Goal: Answer question/provide support: Share knowledge or assist other users

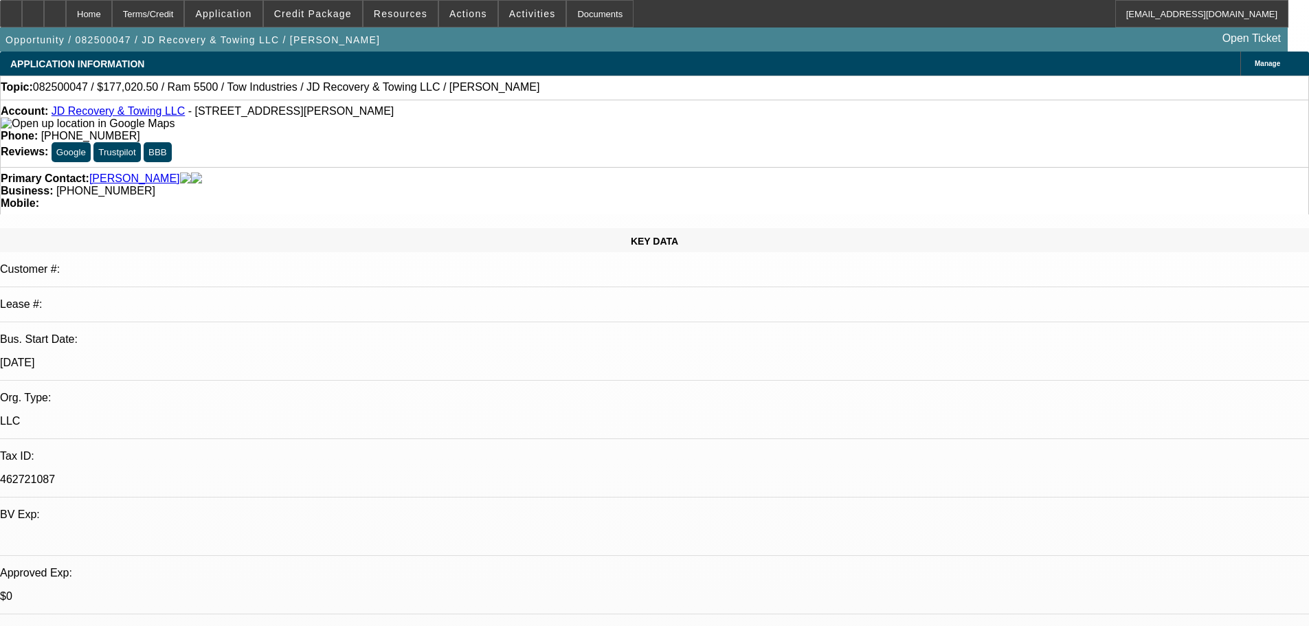
select select "0"
select select "0.1"
select select "5"
select select "0"
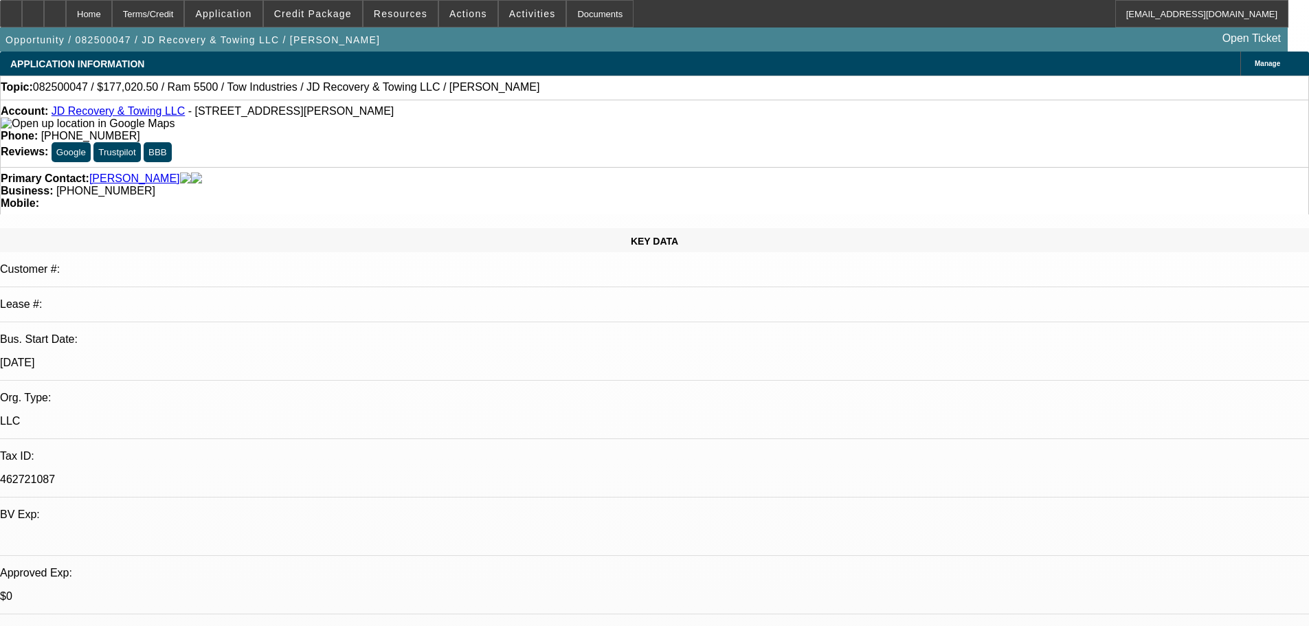
select select "0"
select select "0.1"
select select "5"
select select "0"
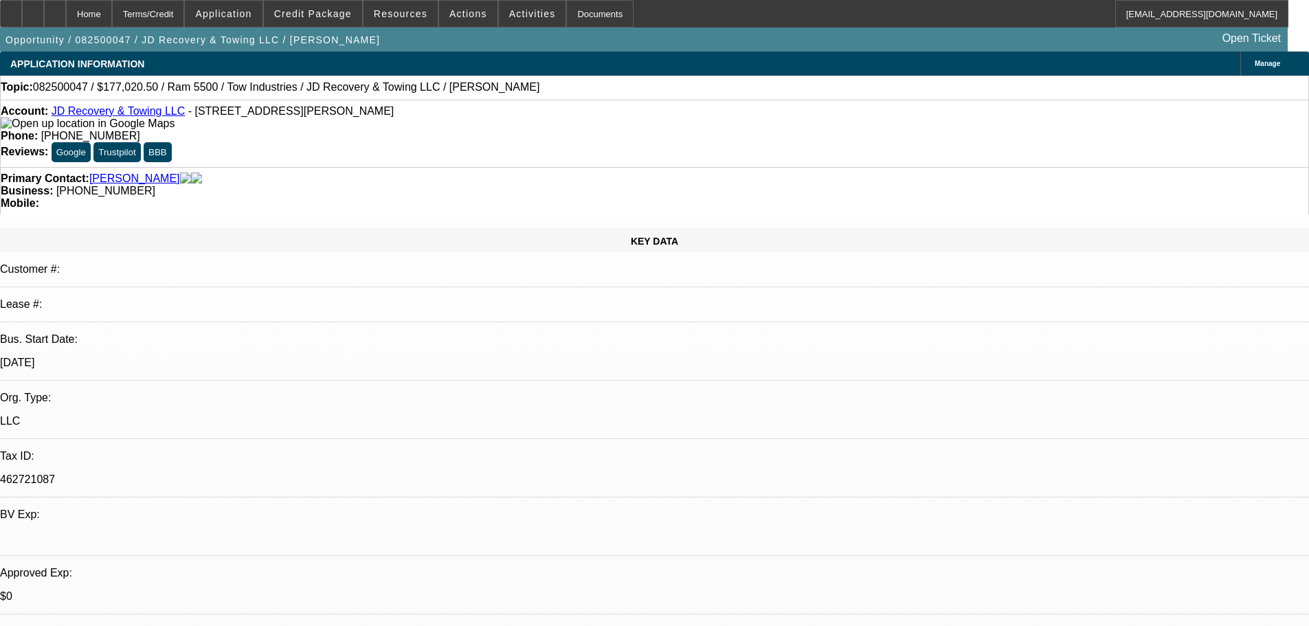
select select "0.1"
select select "4"
select select "0"
select select "0.1"
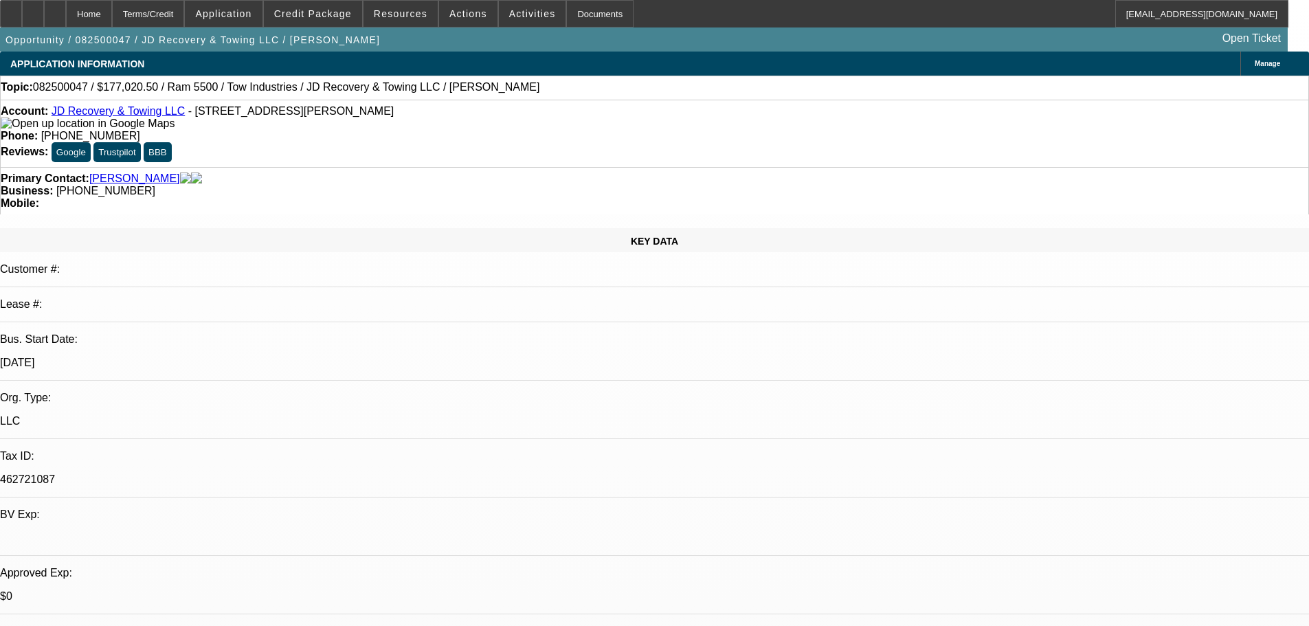
select select "4"
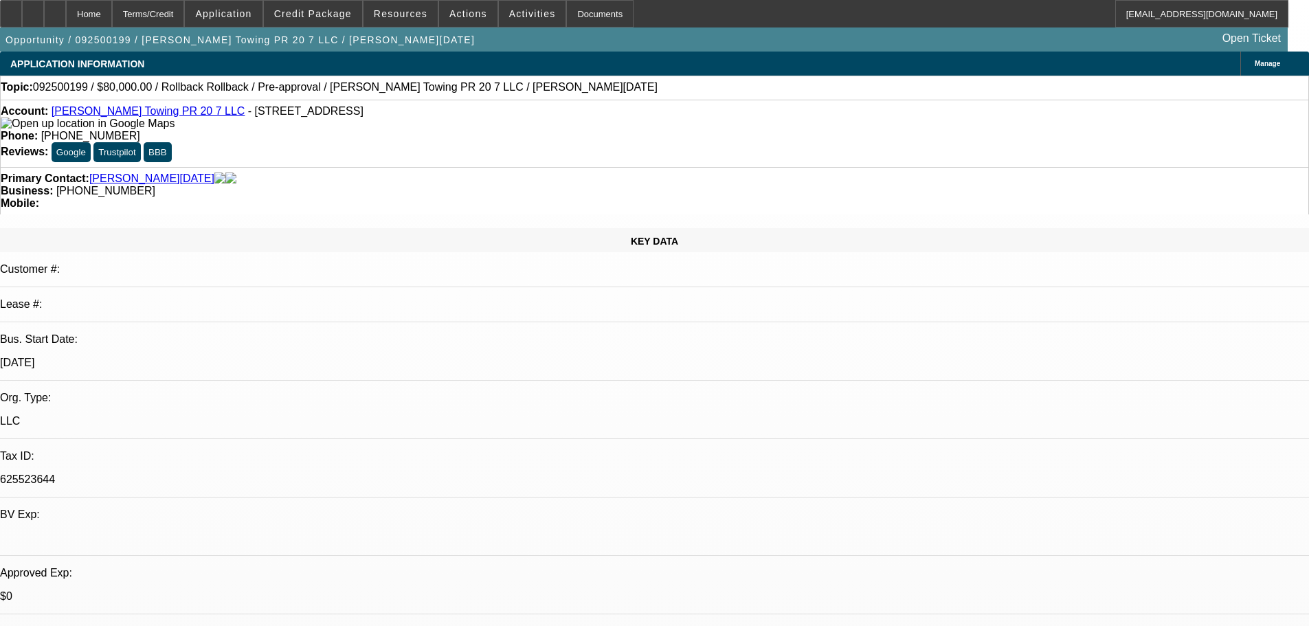
select select "0"
select select "3"
select select "0.1"
select select "4"
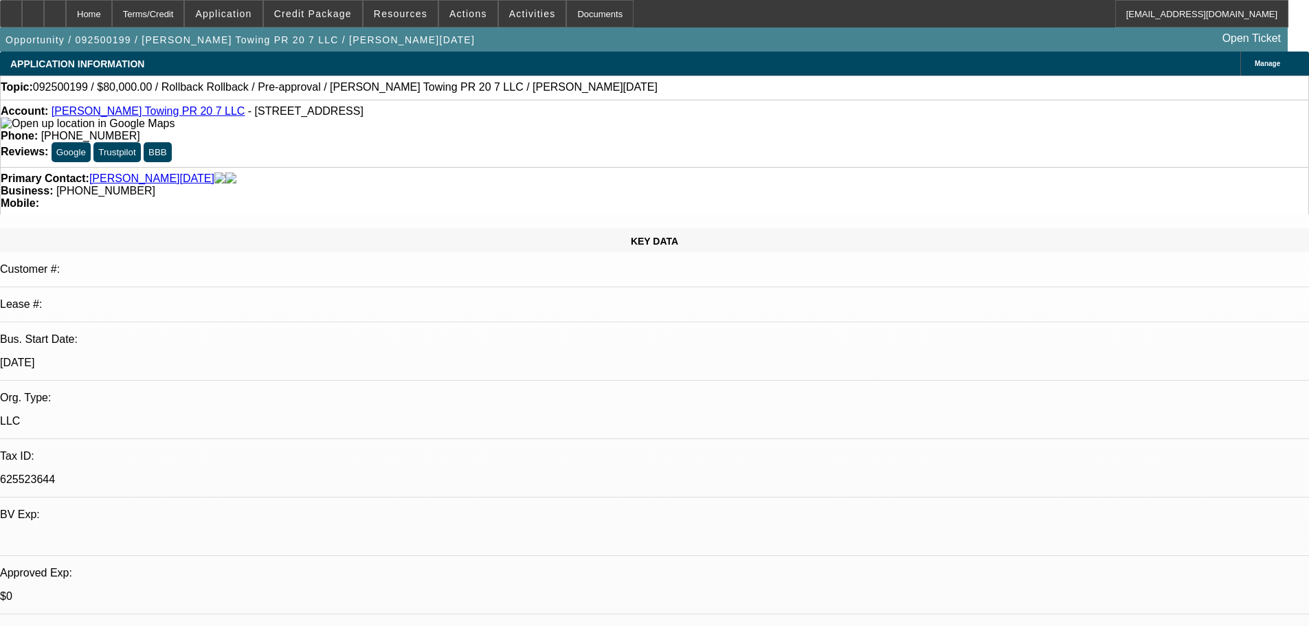
select select "0"
select select "3"
select select "0.1"
select select "4"
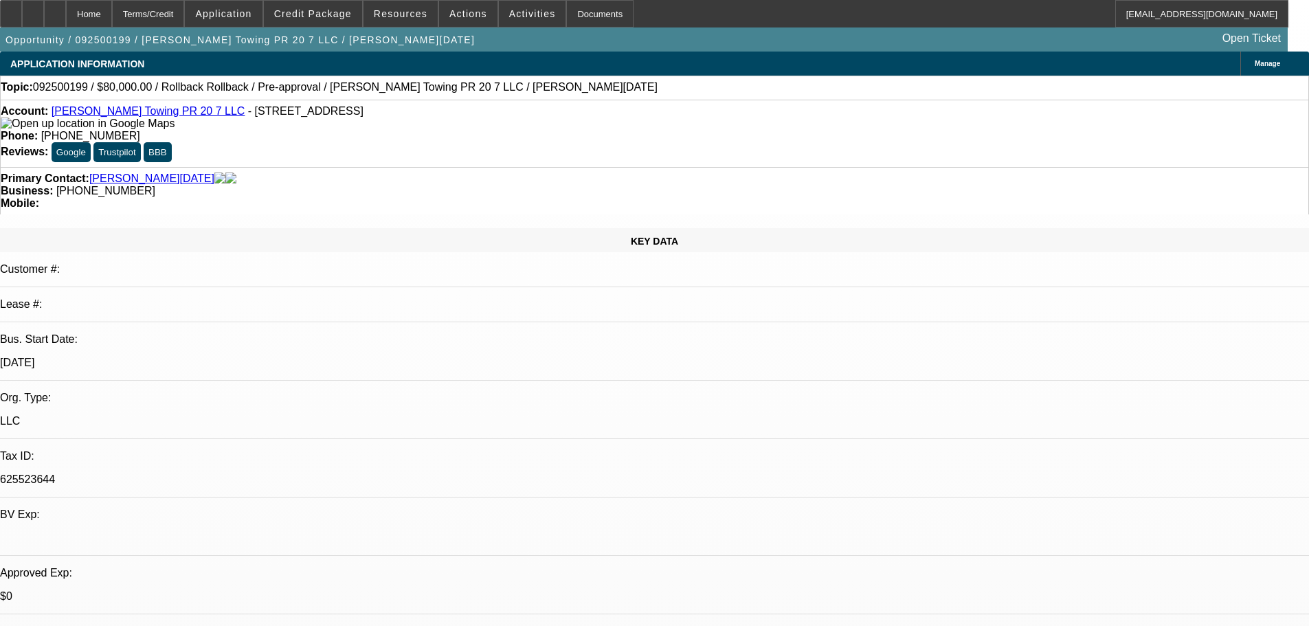
select select "0"
select select "3"
select select "0.1"
select select "4"
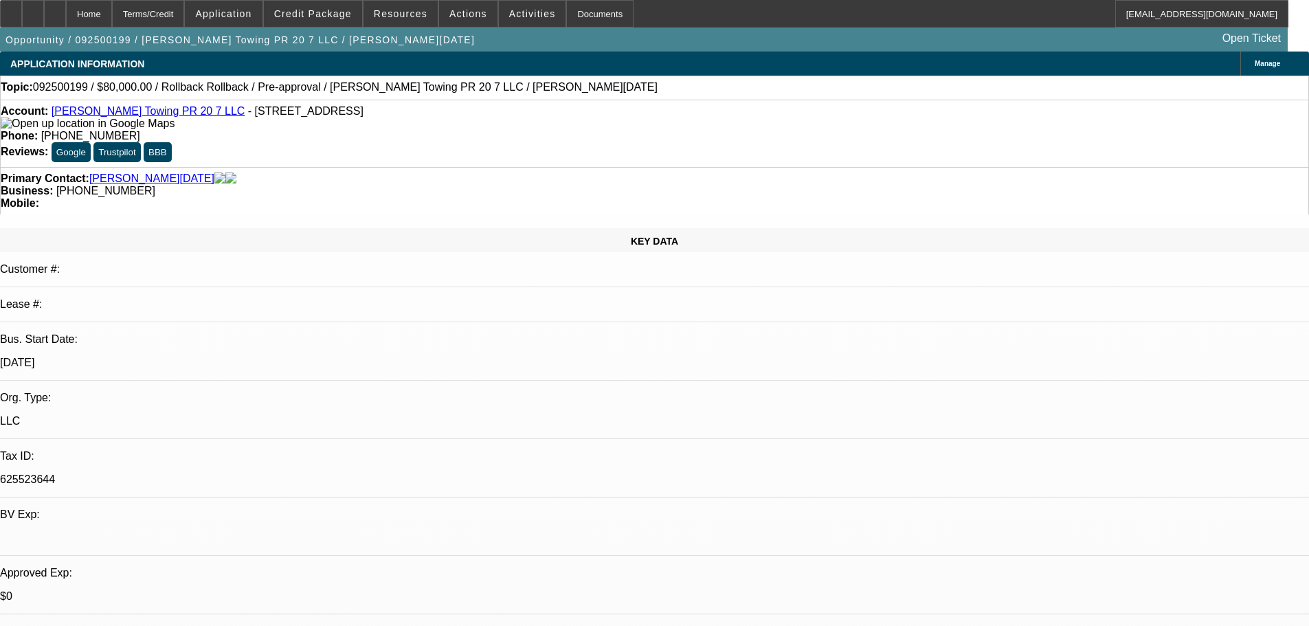
scroll to position [89, 0]
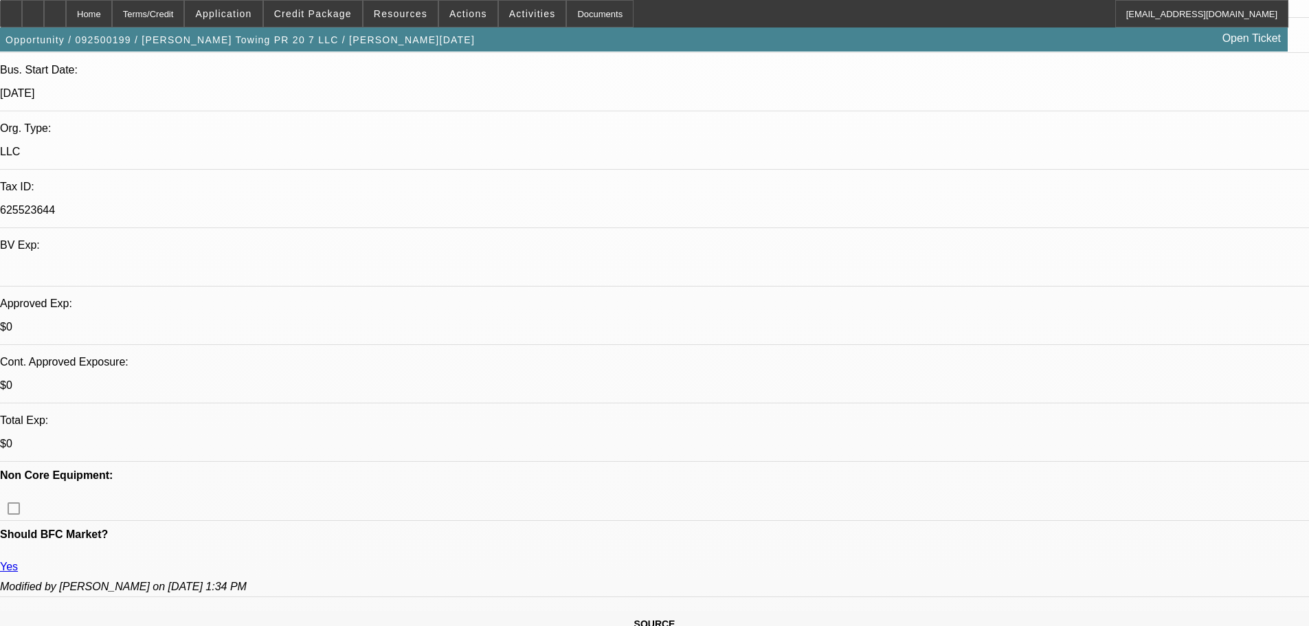
scroll to position [275, 0]
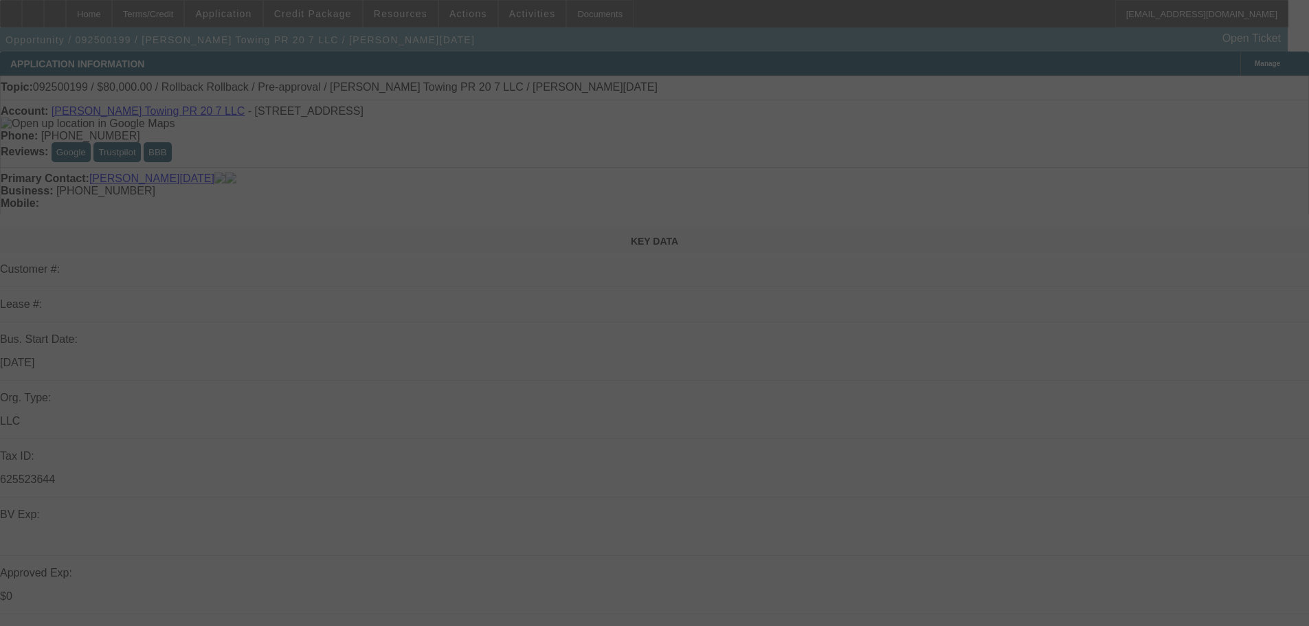
select select "0"
select select "3"
select select "0.1"
select select "4"
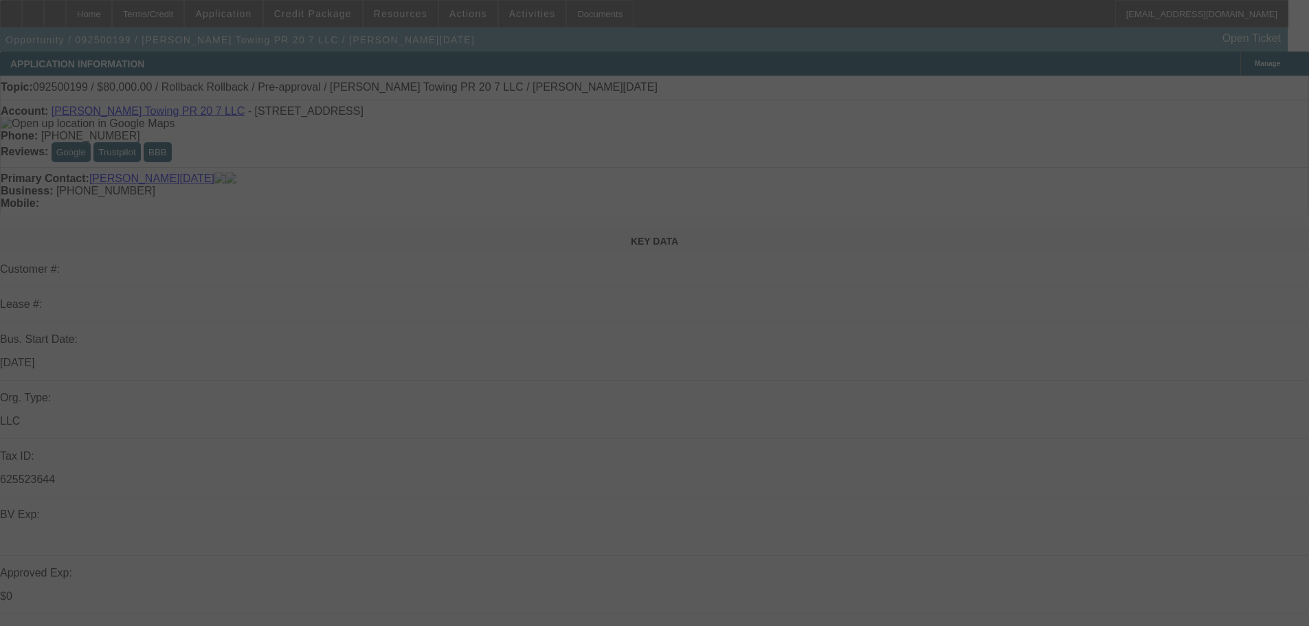
select select "0"
select select "3"
select select "0.1"
select select "4"
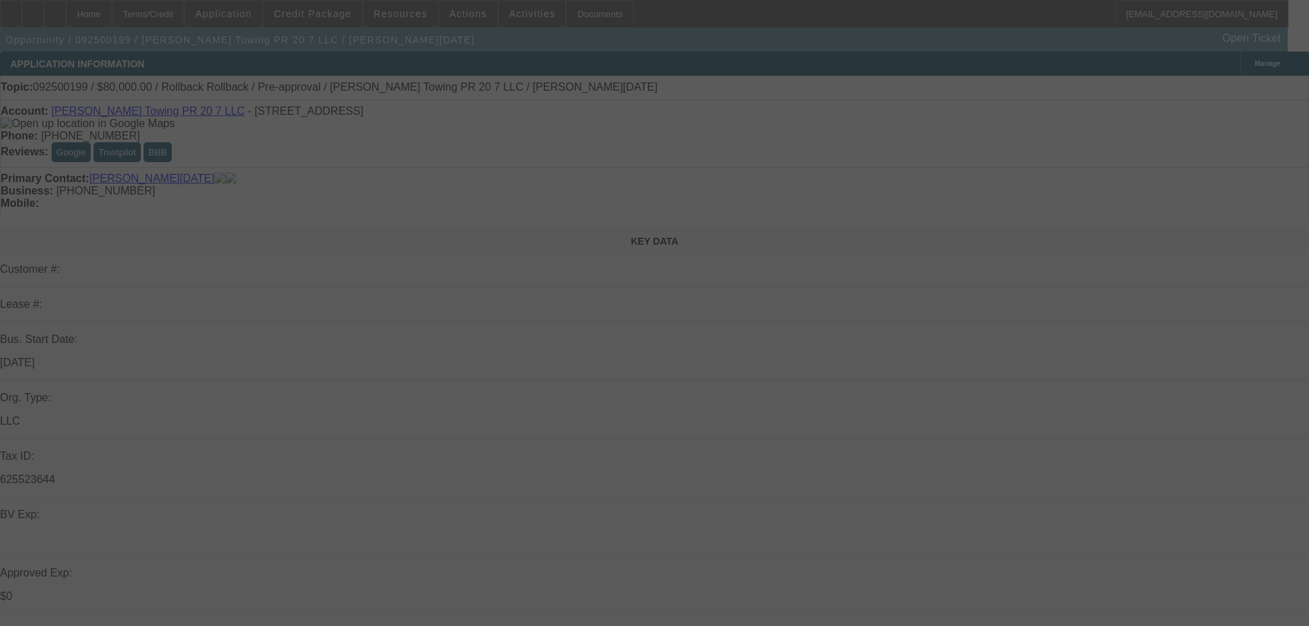
select select "0"
select select "3"
select select "0.1"
select select "4"
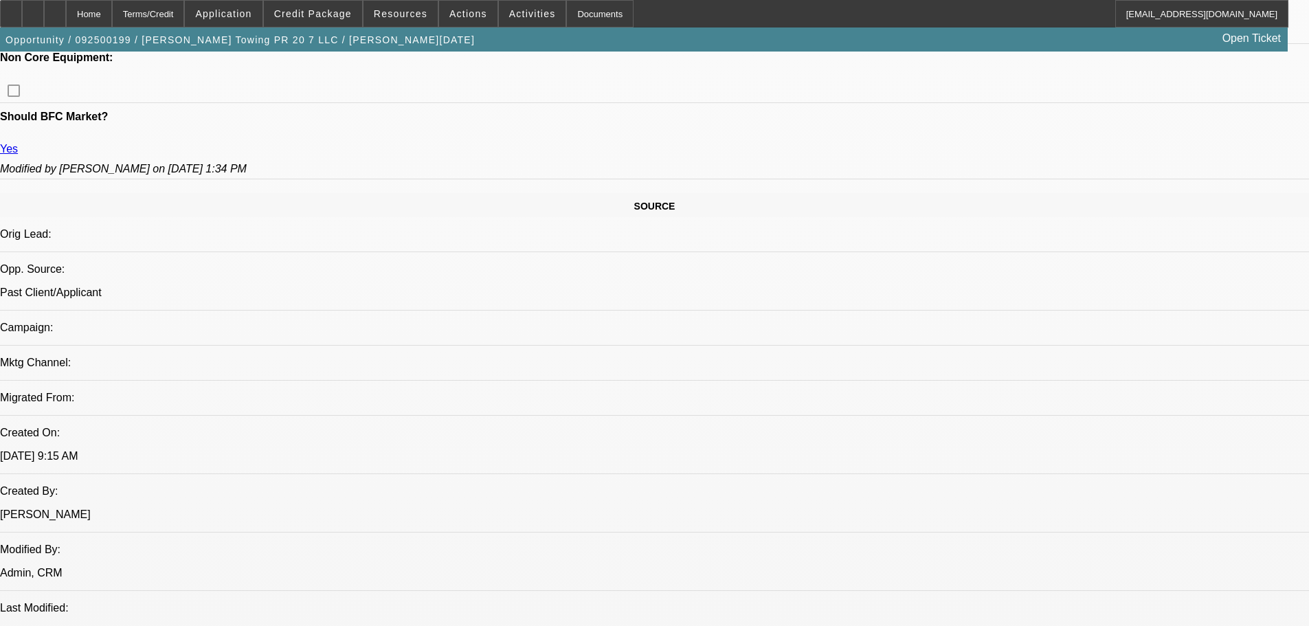
scroll to position [550, 0]
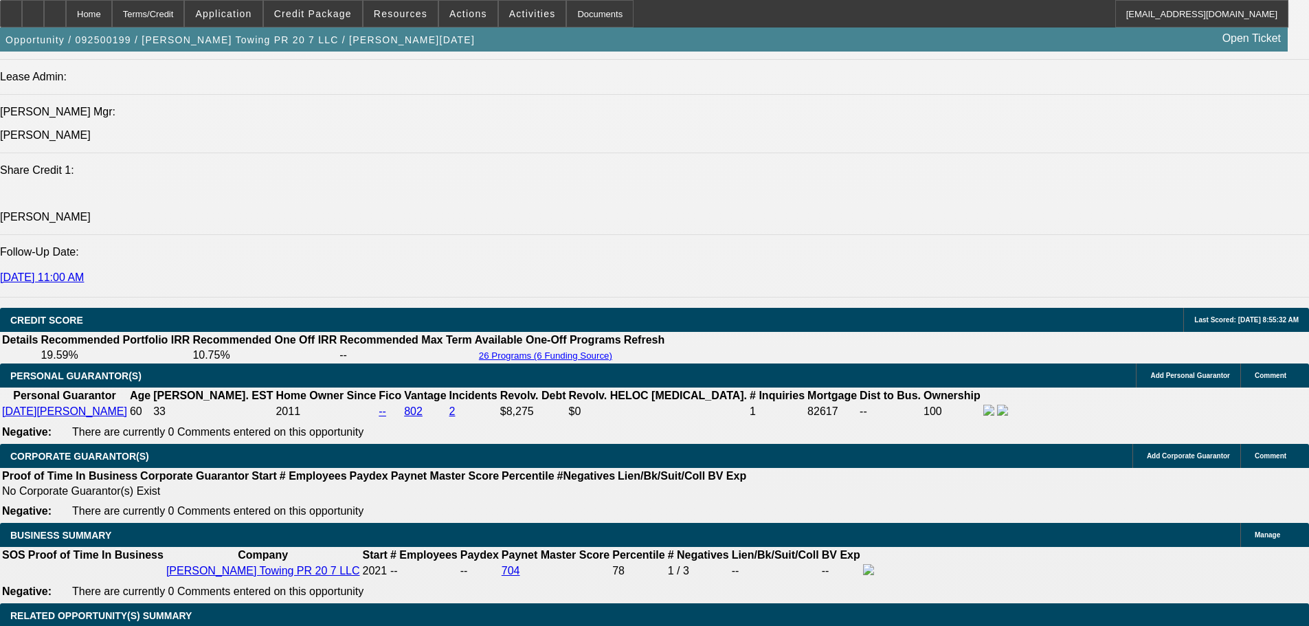
scroll to position [356, 0]
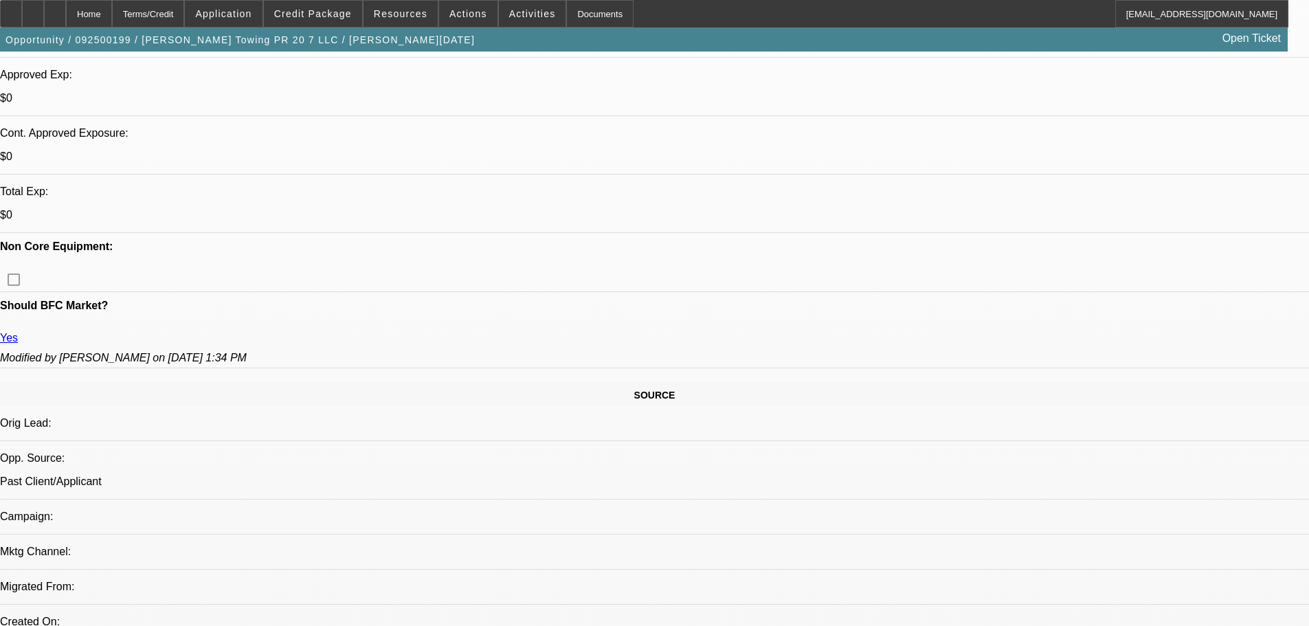
scroll to position [550, 0]
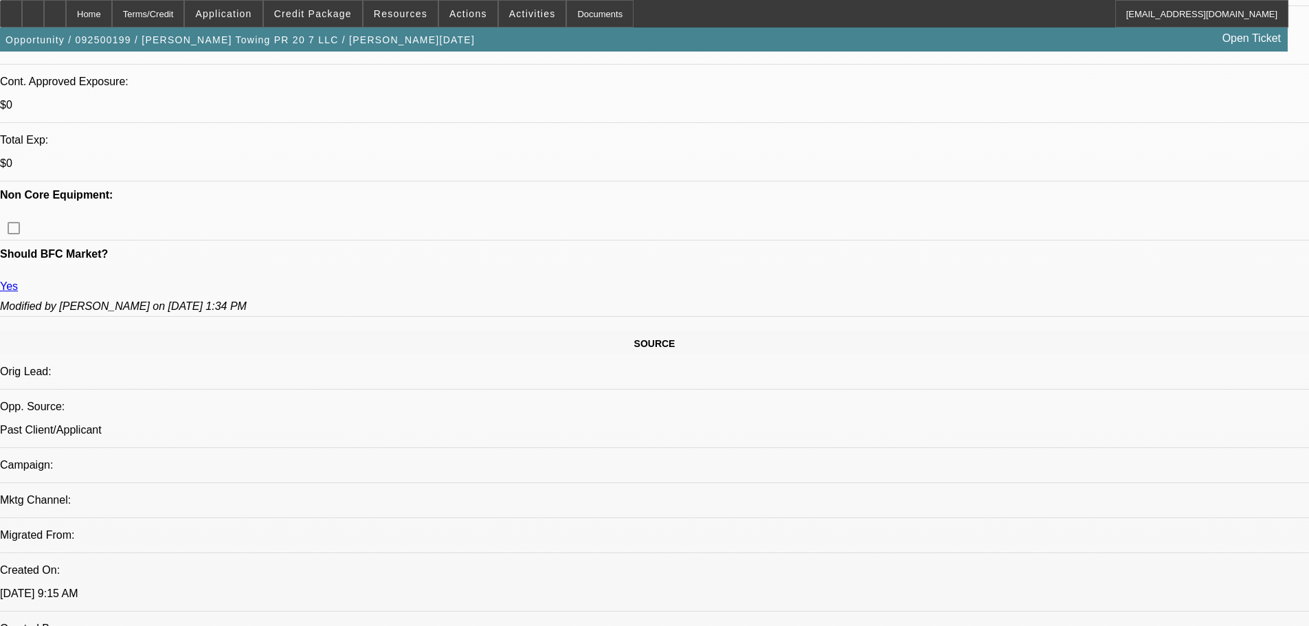
click at [334, 27] on div "Opportunity / 092500199 / Ramirez Towing PR 20 7 LLC / Ramirez, Noel Open Ticket" at bounding box center [644, 39] width 1288 height 24
click at [328, 22] on span at bounding box center [313, 13] width 98 height 33
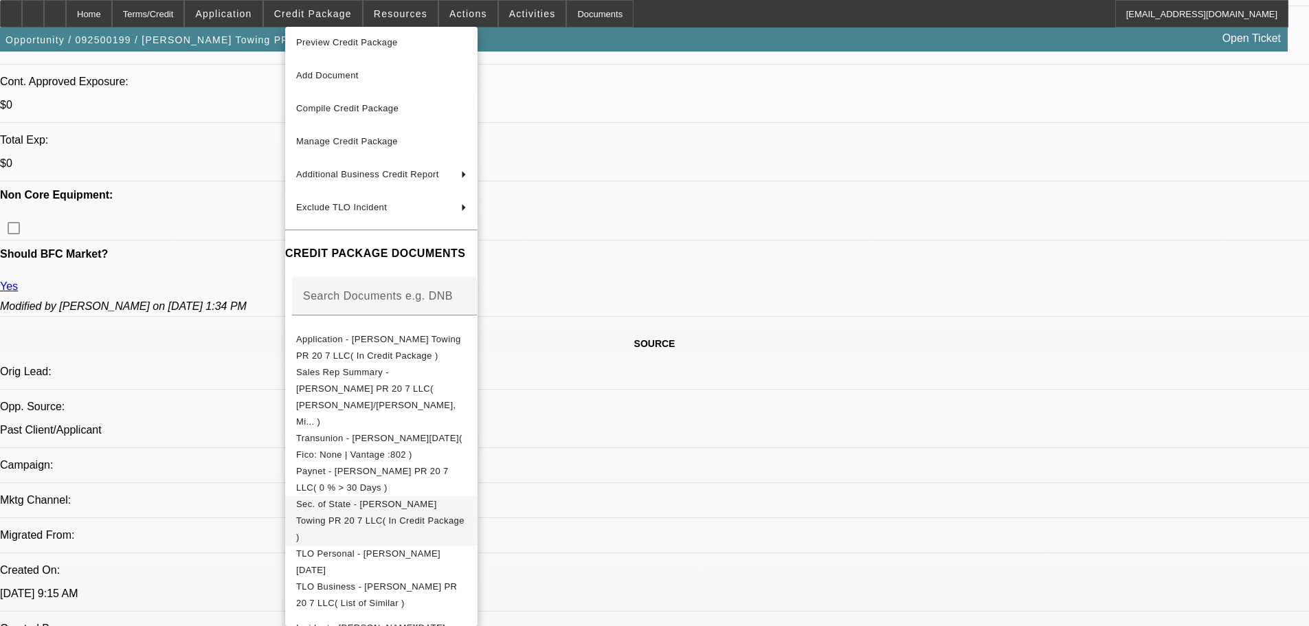
scroll to position [8, 0]
click at [450, 494] on button "Sec. of State - Ramirez Towing PR 20 7 LLC( In Credit Package )" at bounding box center [381, 518] width 192 height 49
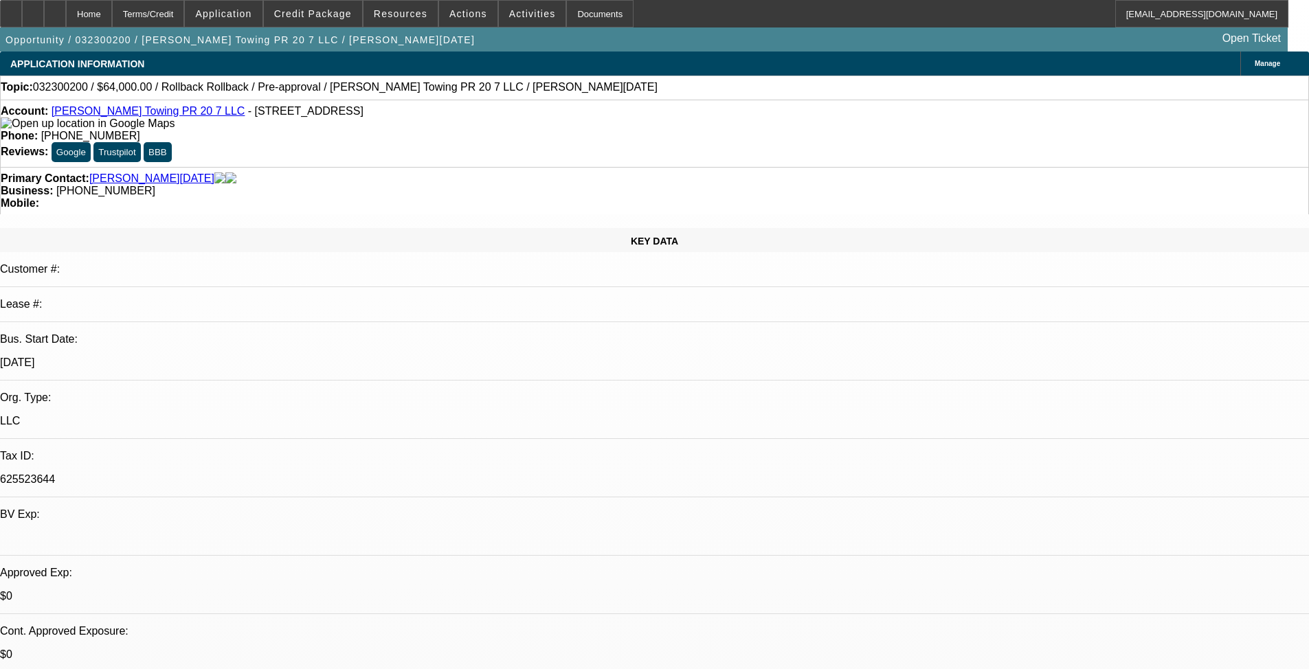
select select "0"
select select "0.1"
select select "0"
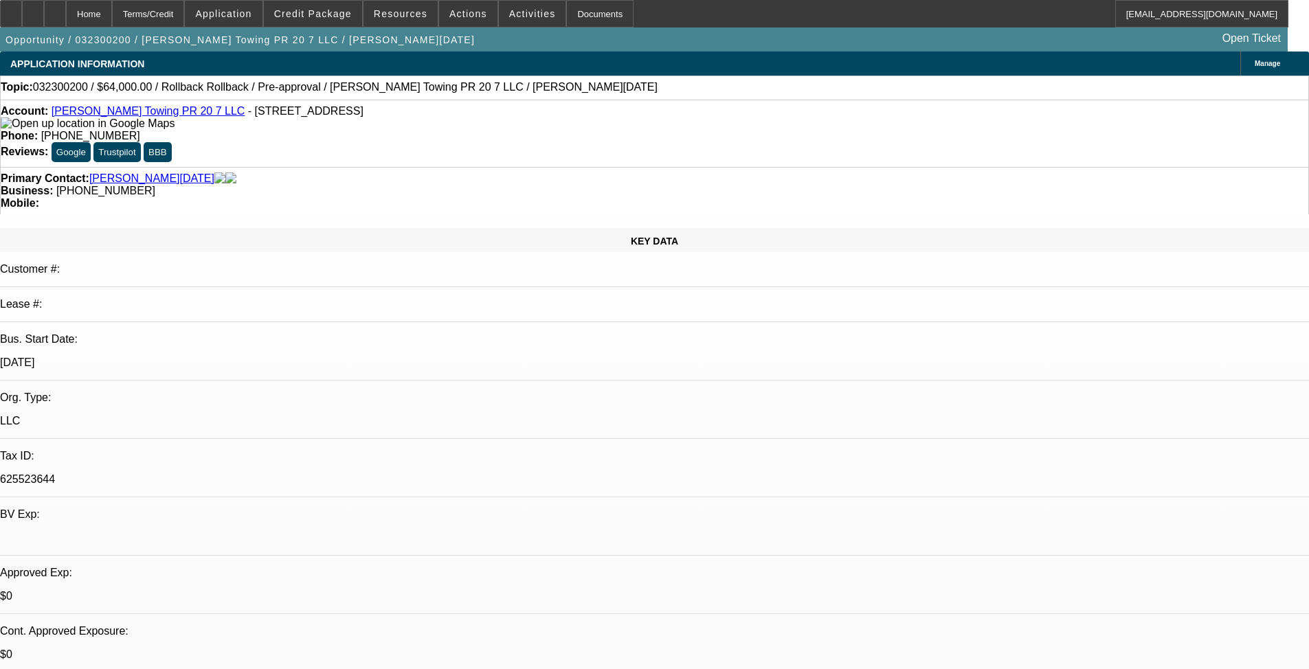
select select "0.1"
select select "0"
select select "0.1"
select select "0"
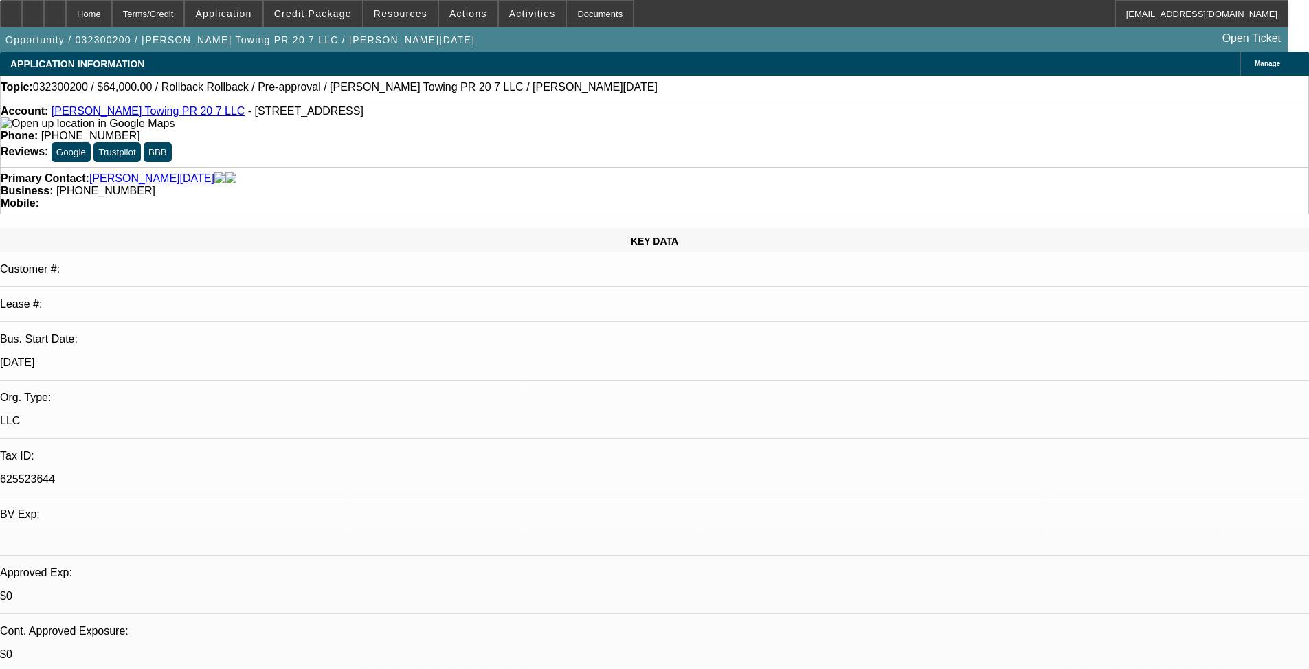
select select "0"
select select "0.1"
select select "1"
select select "3"
select select "4"
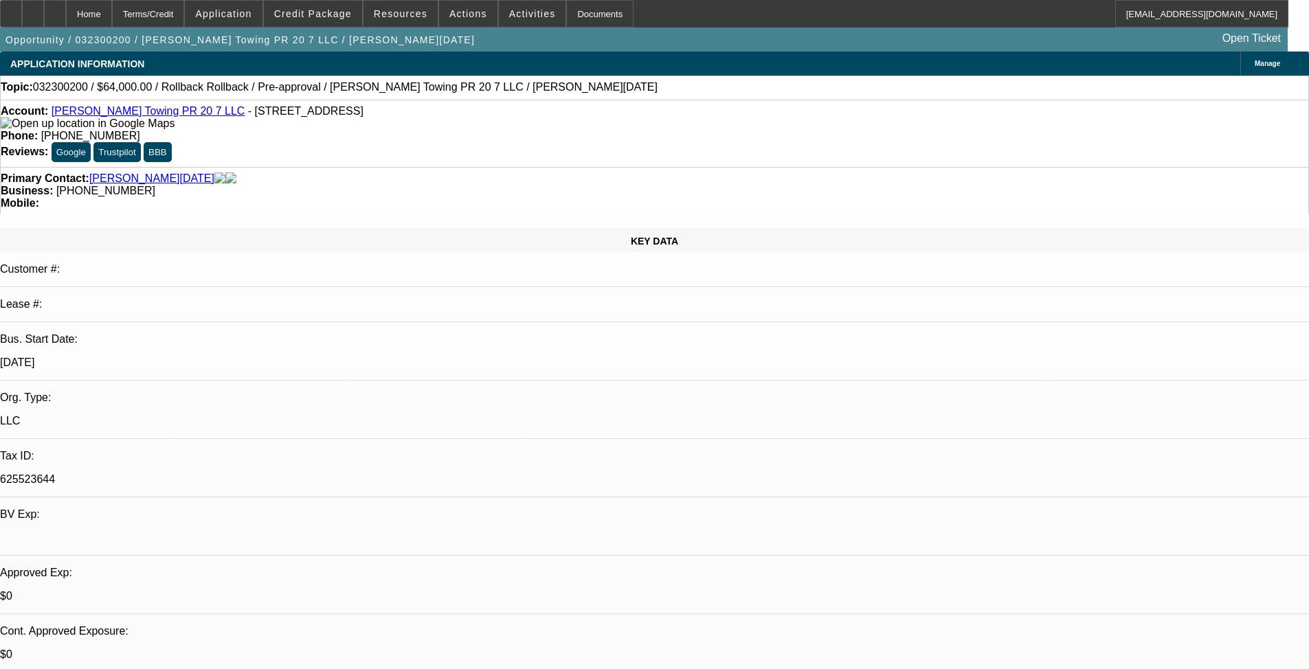
select select "1"
select select "3"
select select "4"
select select "1"
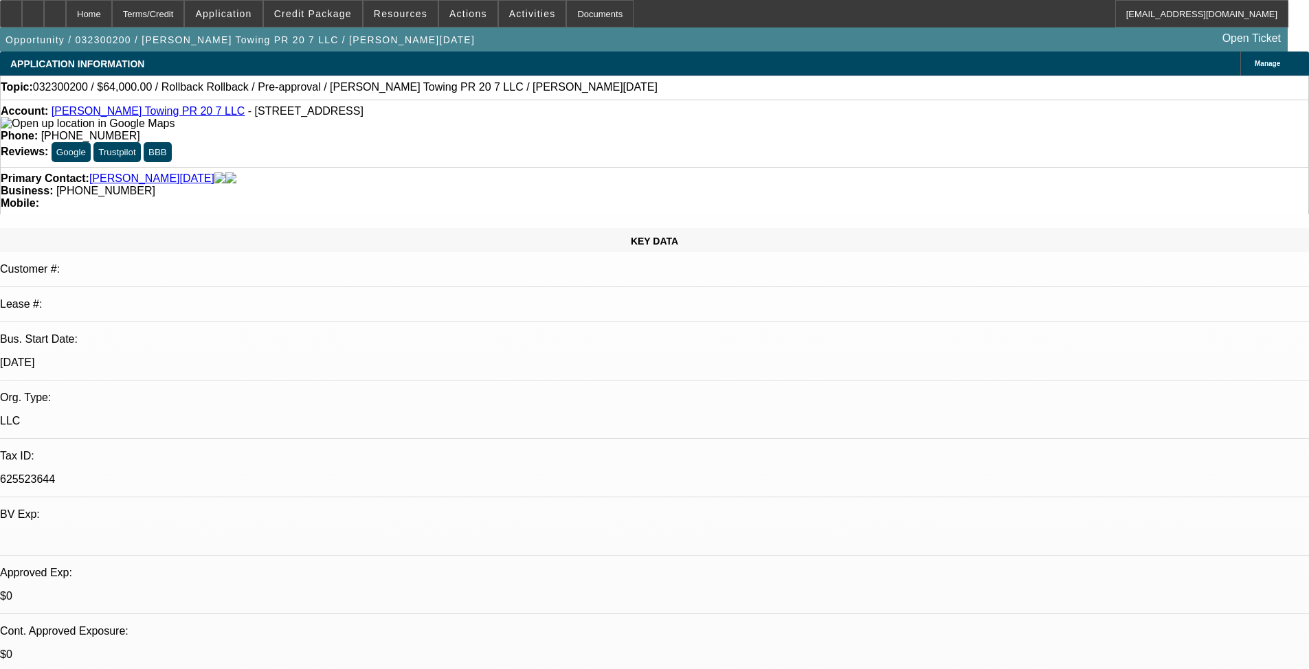
select select "4"
select select "1"
select select "4"
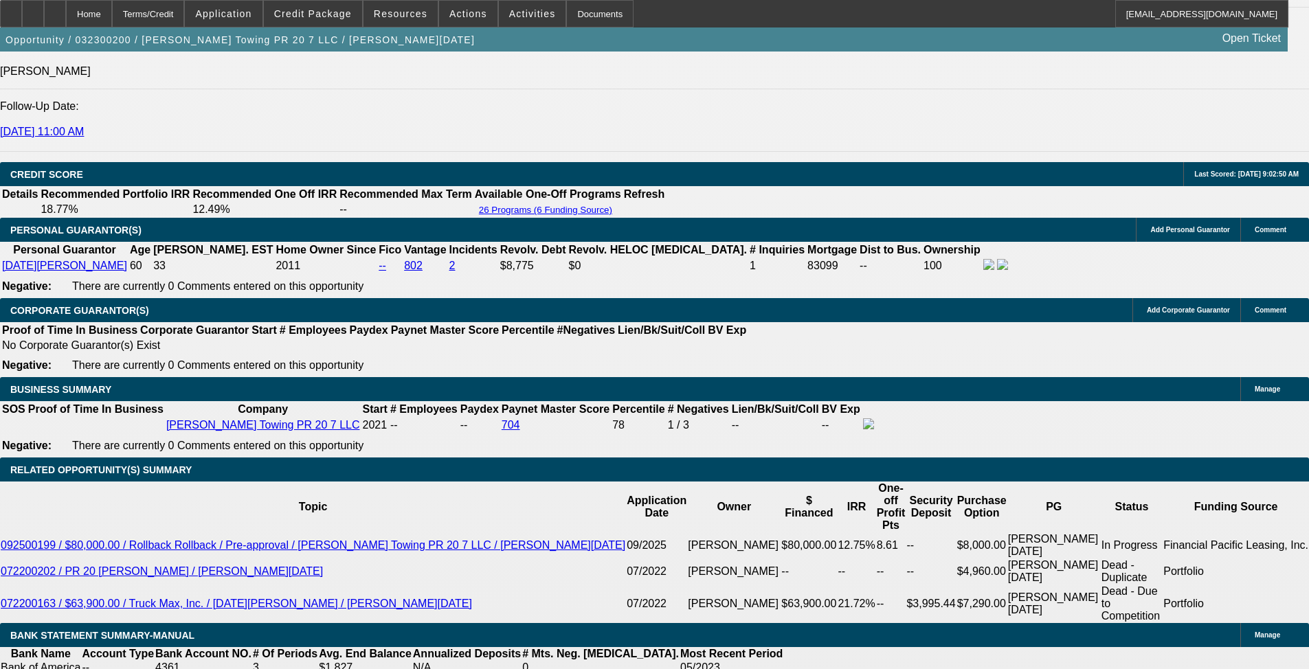
scroll to position [2035, 0]
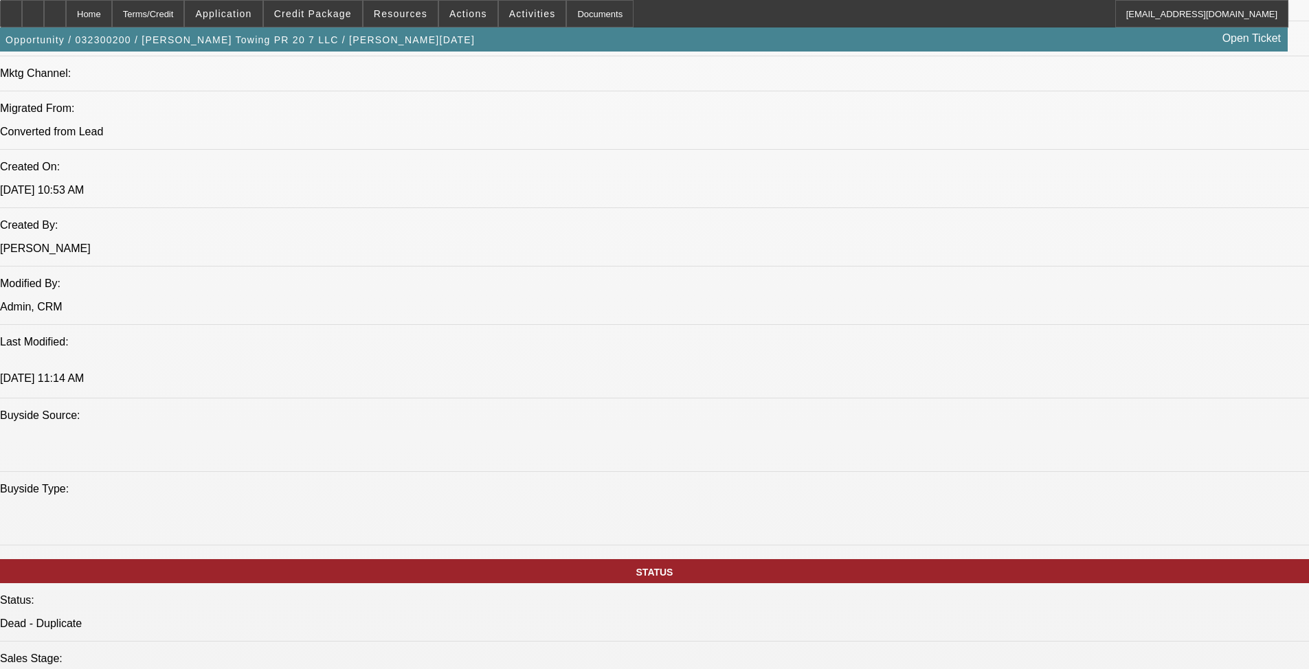
scroll to position [1100, 0]
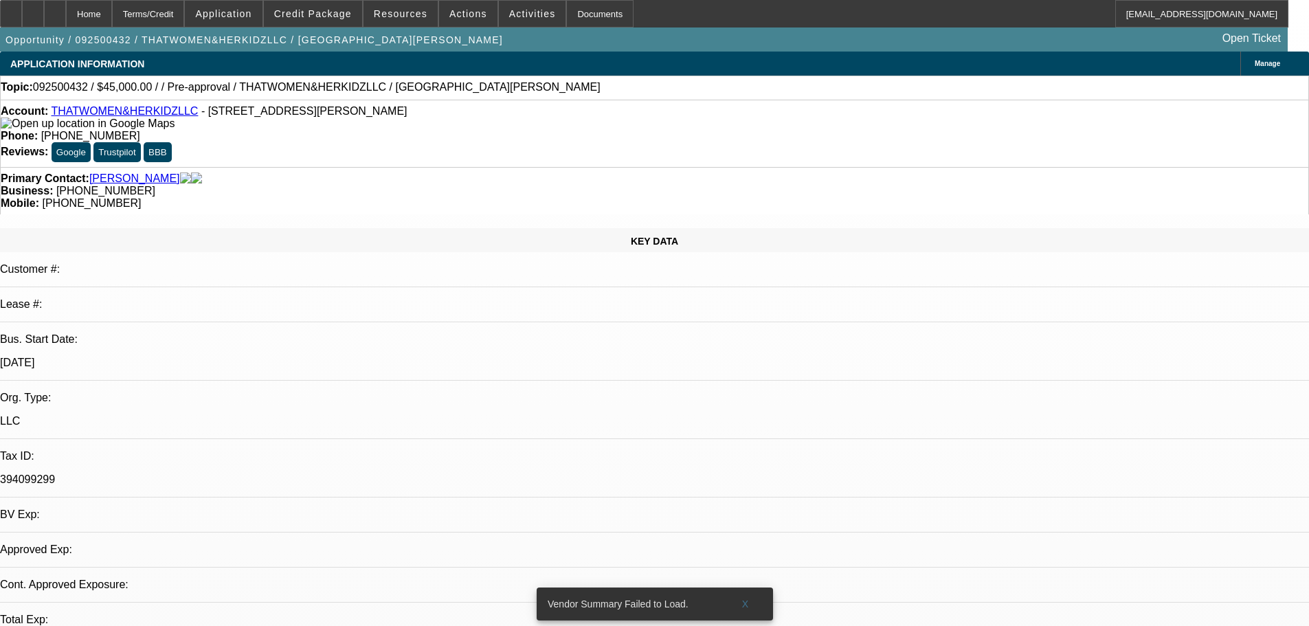
select select "0"
select select "2"
select select "0.1"
select select "4"
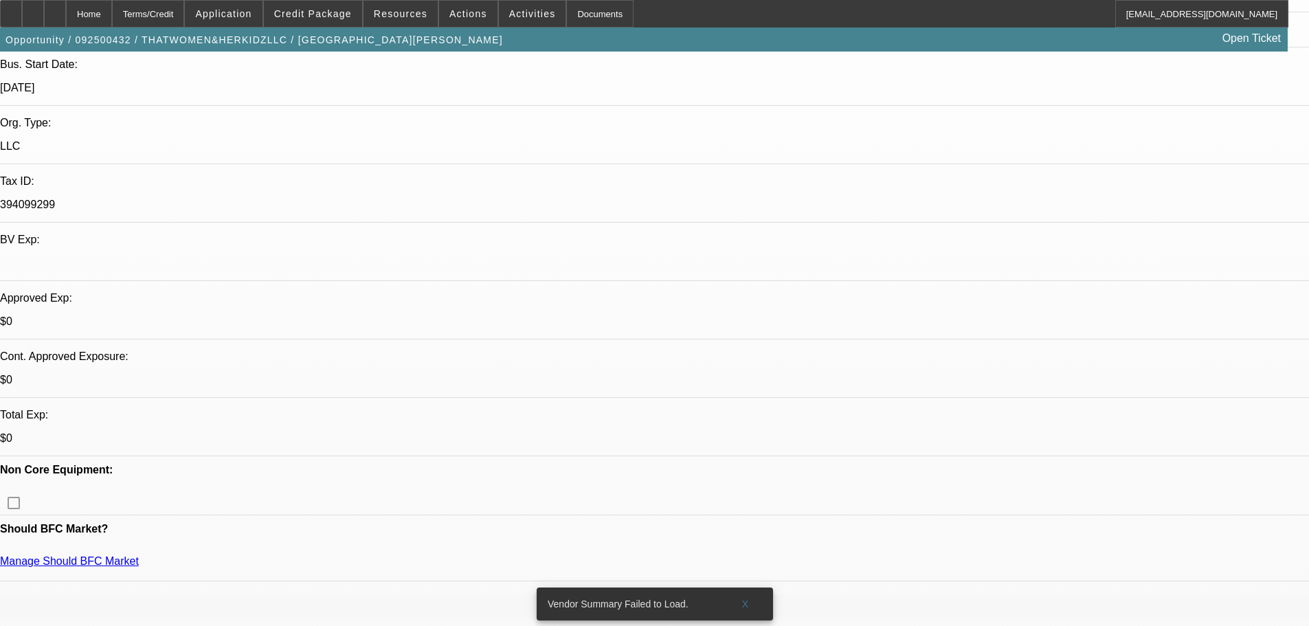
scroll to position [412, 0]
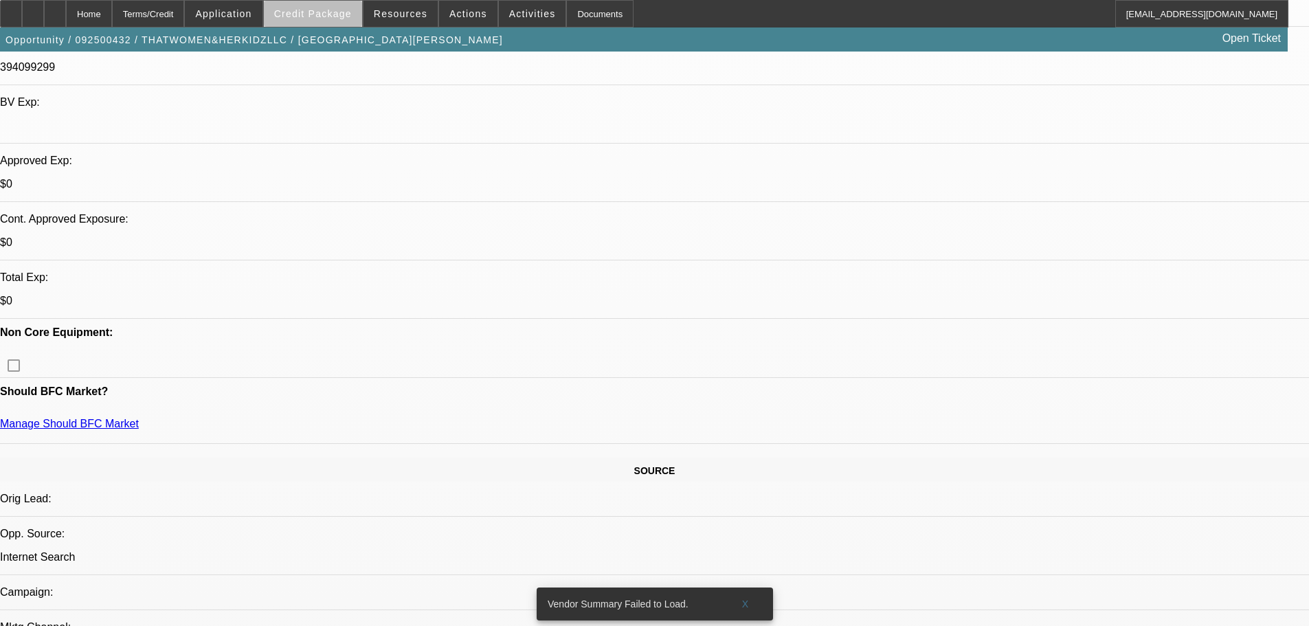
click at [349, 18] on span "Credit Package" at bounding box center [313, 13] width 78 height 11
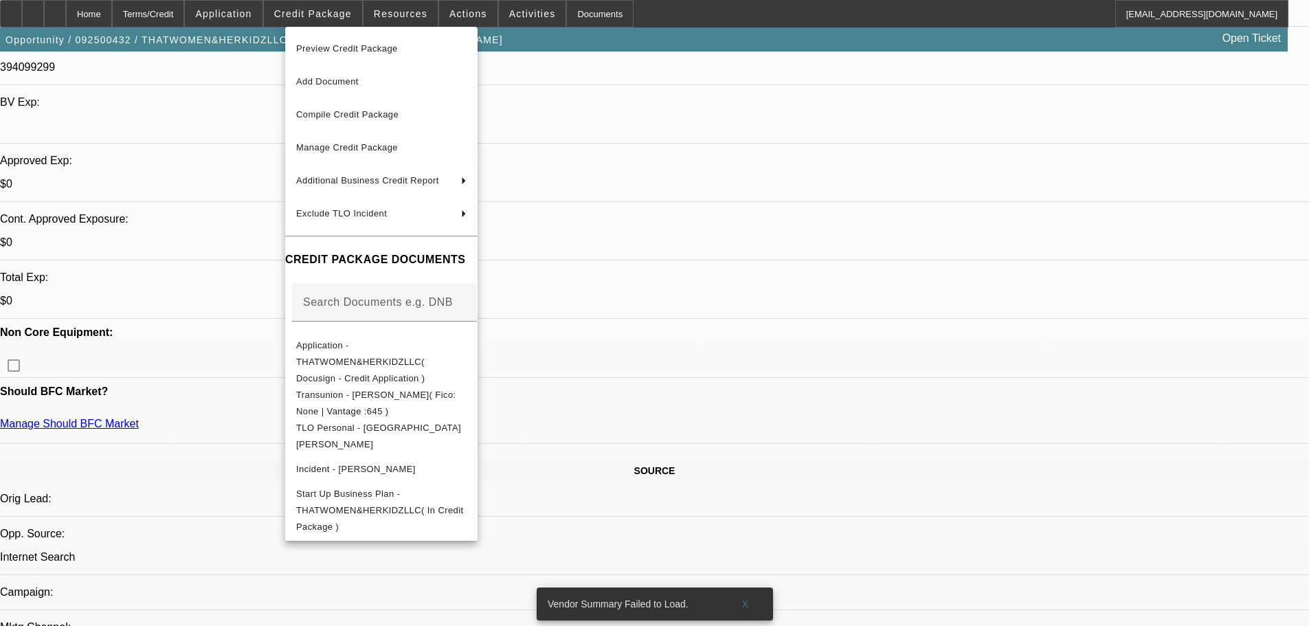
click at [663, 104] on div at bounding box center [654, 313] width 1309 height 626
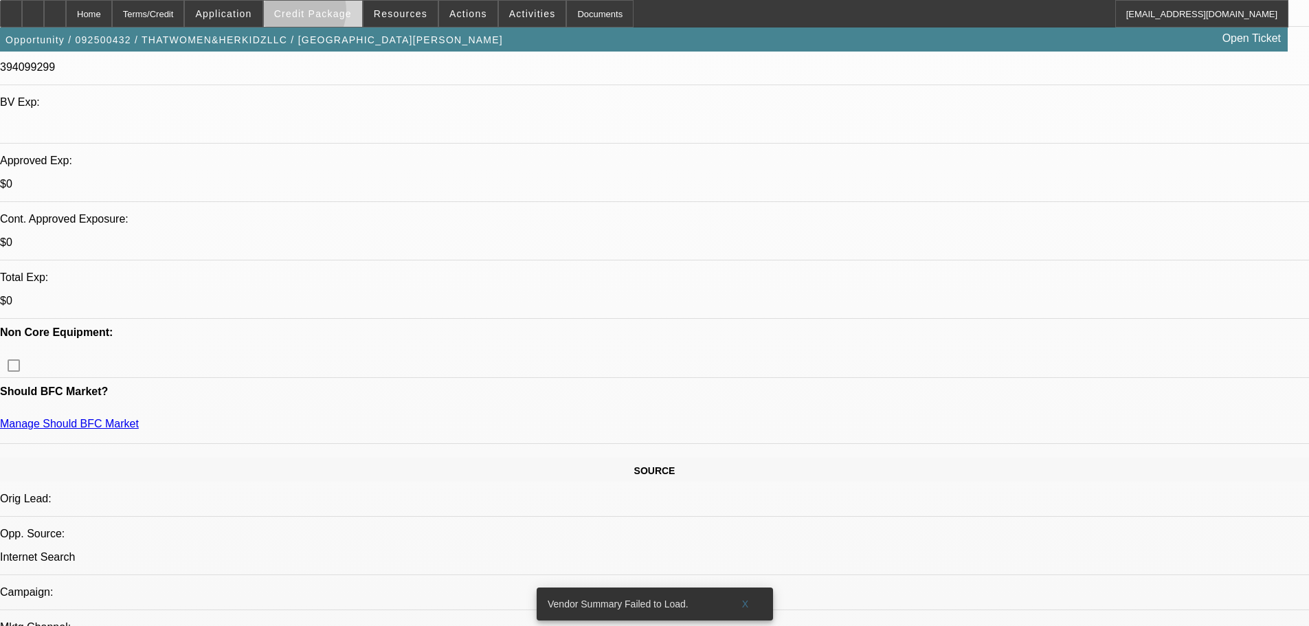
click at [317, 14] on span "Credit Package" at bounding box center [313, 13] width 78 height 11
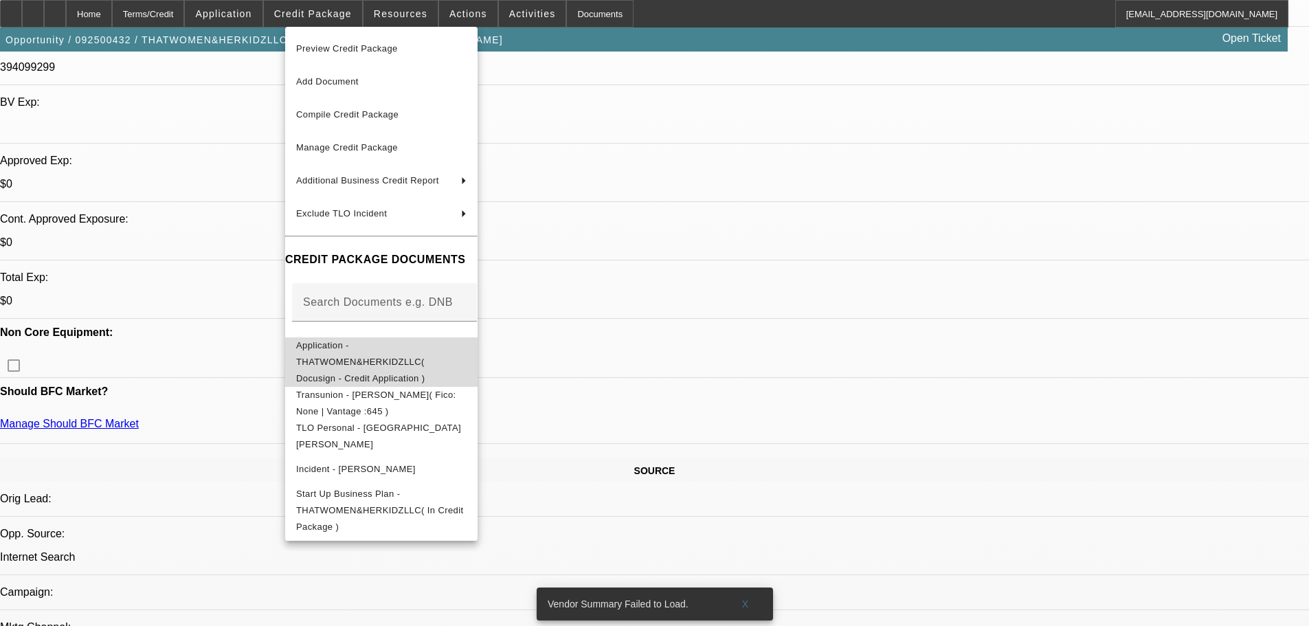
click at [442, 343] on span "Application - THATWOMEN&HERKIDZLLC( Docusign - Credit Application )" at bounding box center [381, 361] width 170 height 49
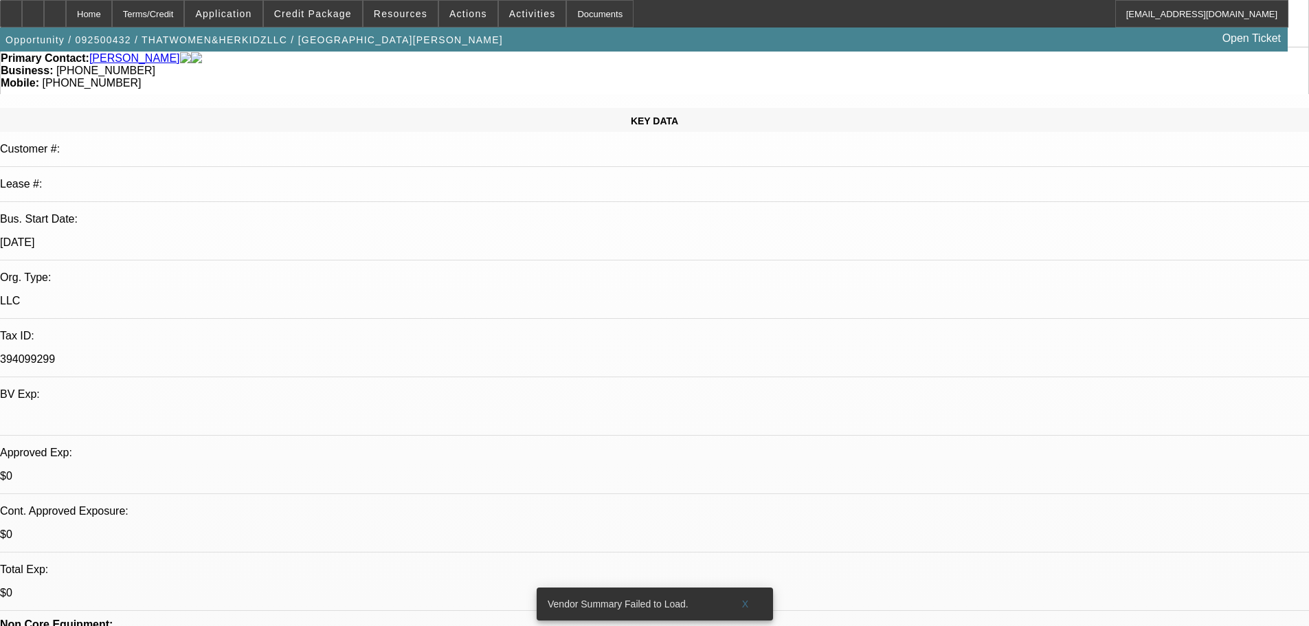
scroll to position [0, 0]
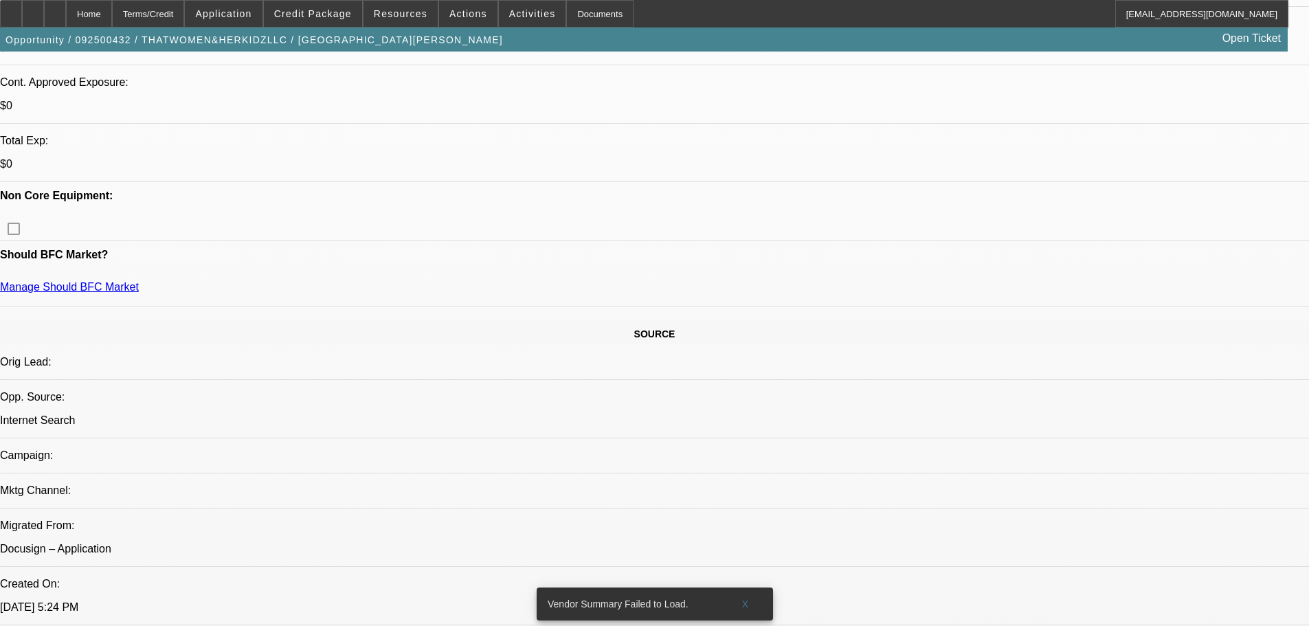
scroll to position [550, 0]
click at [516, 14] on span "Activities" at bounding box center [532, 13] width 47 height 11
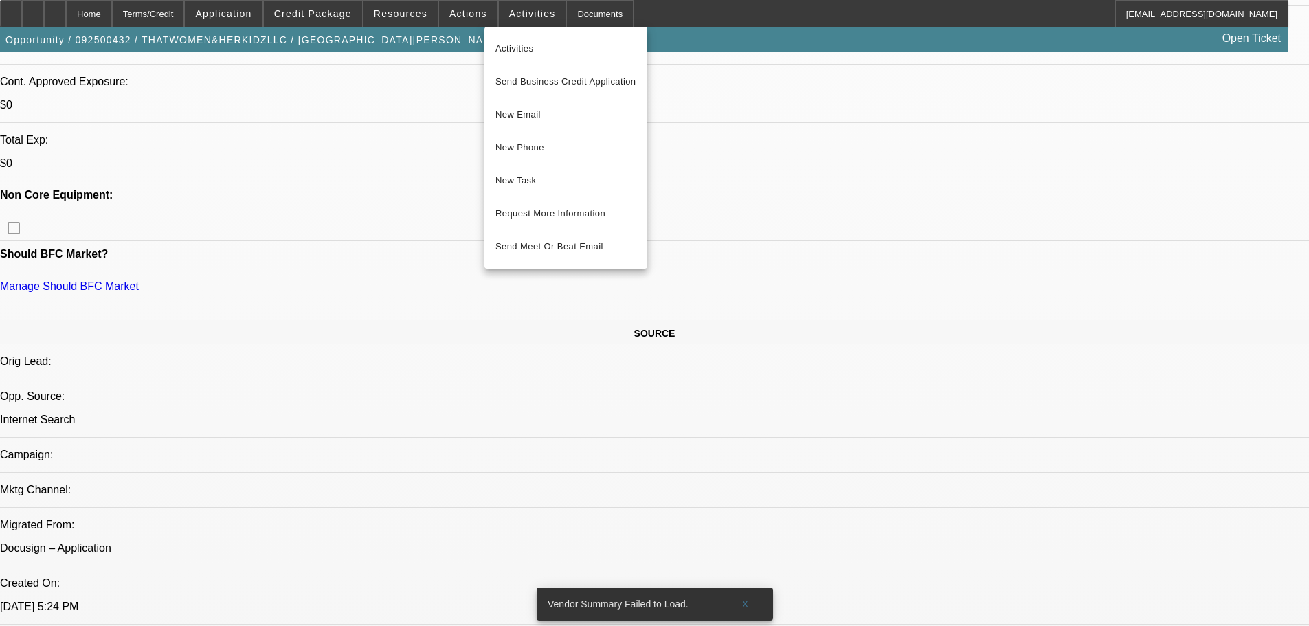
click at [441, 14] on div at bounding box center [654, 313] width 1309 height 626
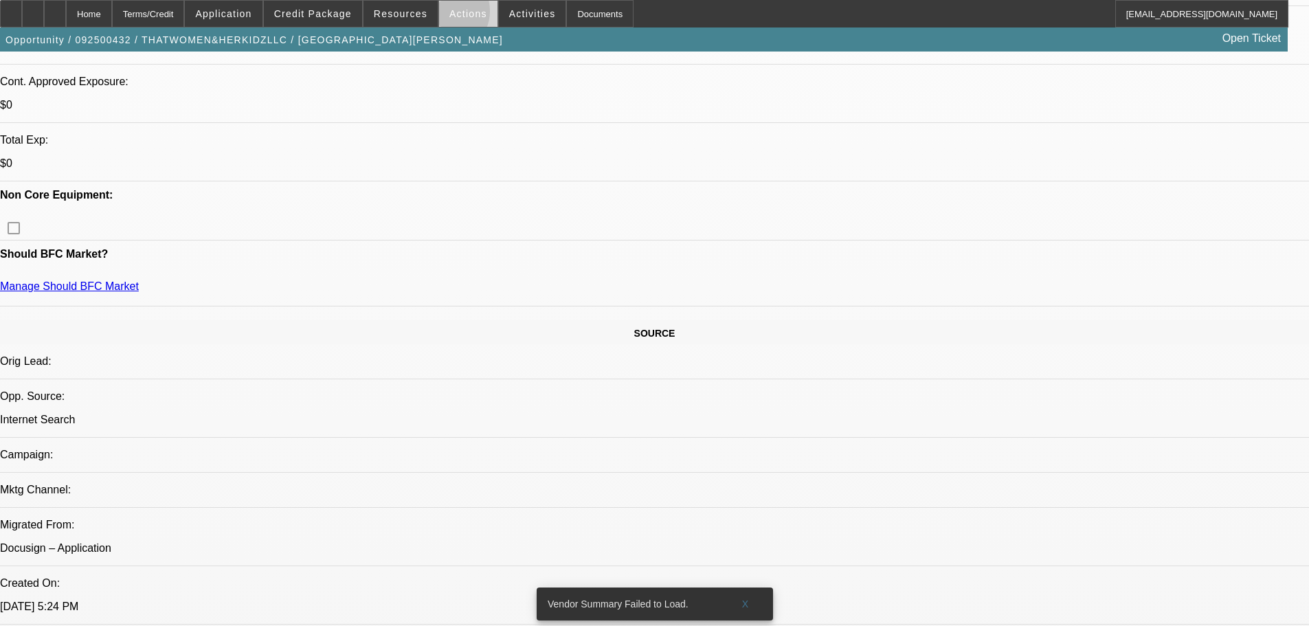
click at [442, 14] on span at bounding box center [468, 13] width 58 height 33
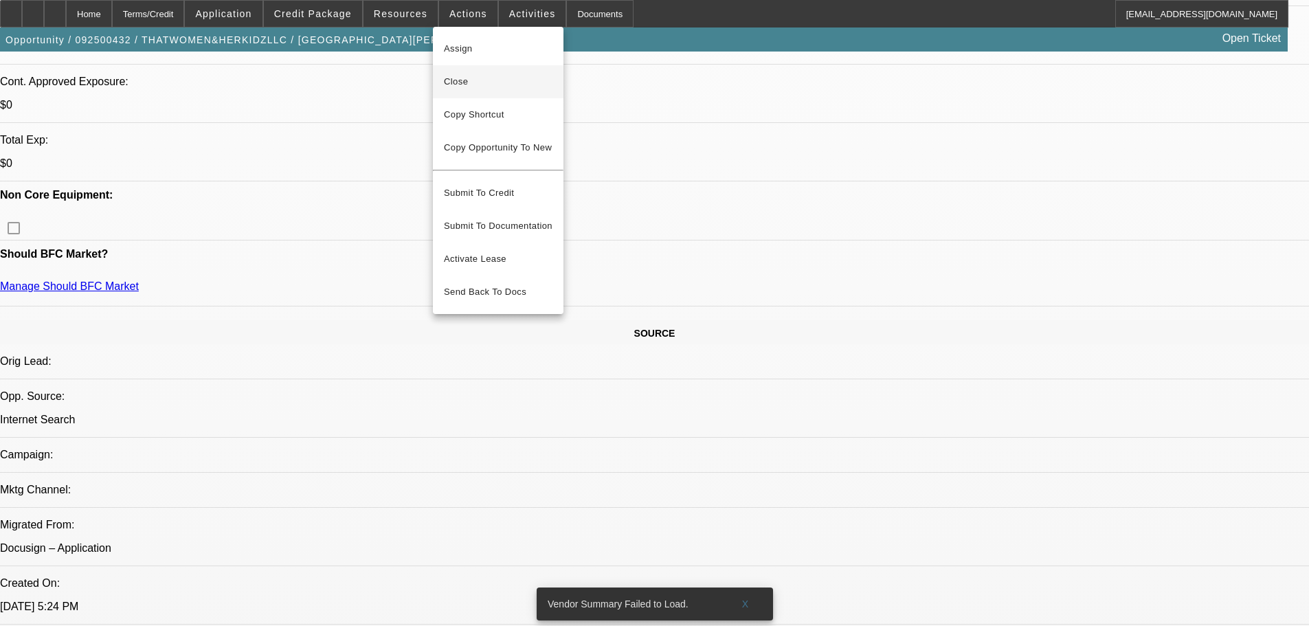
click at [480, 84] on span "Close" at bounding box center [498, 82] width 109 height 16
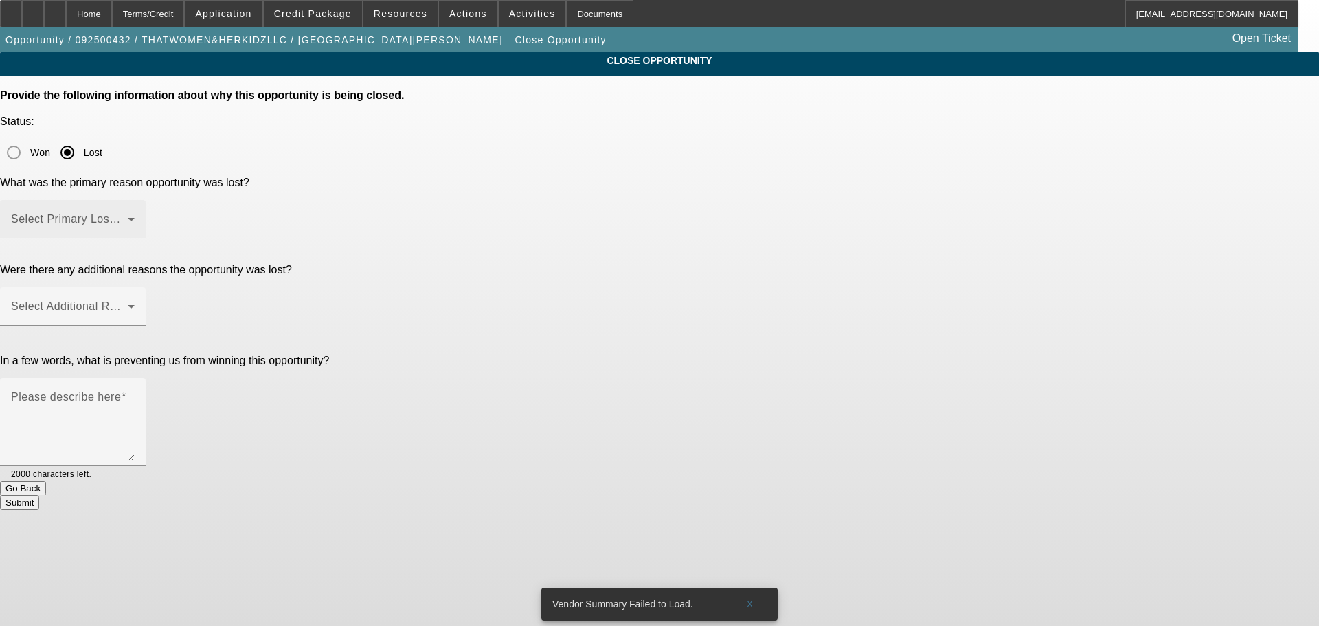
click at [135, 200] on div "Select Primary Lost Reason" at bounding box center [73, 219] width 124 height 38
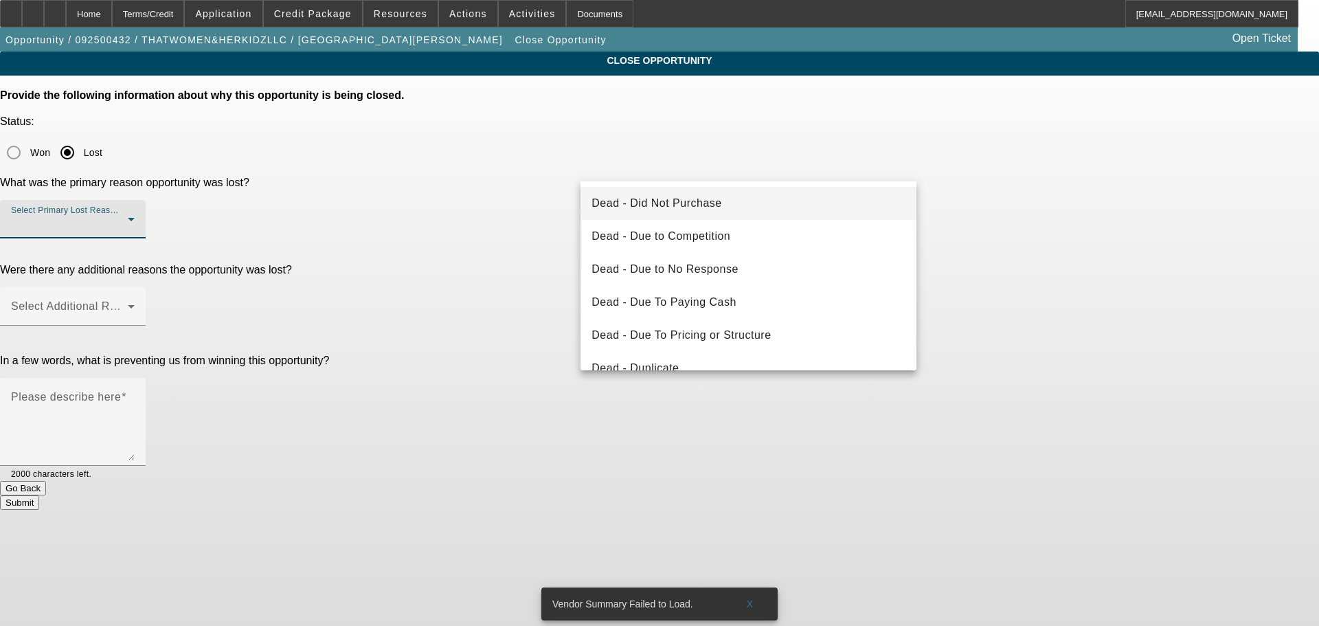
click at [107, 1] on div at bounding box center [659, 313] width 1319 height 626
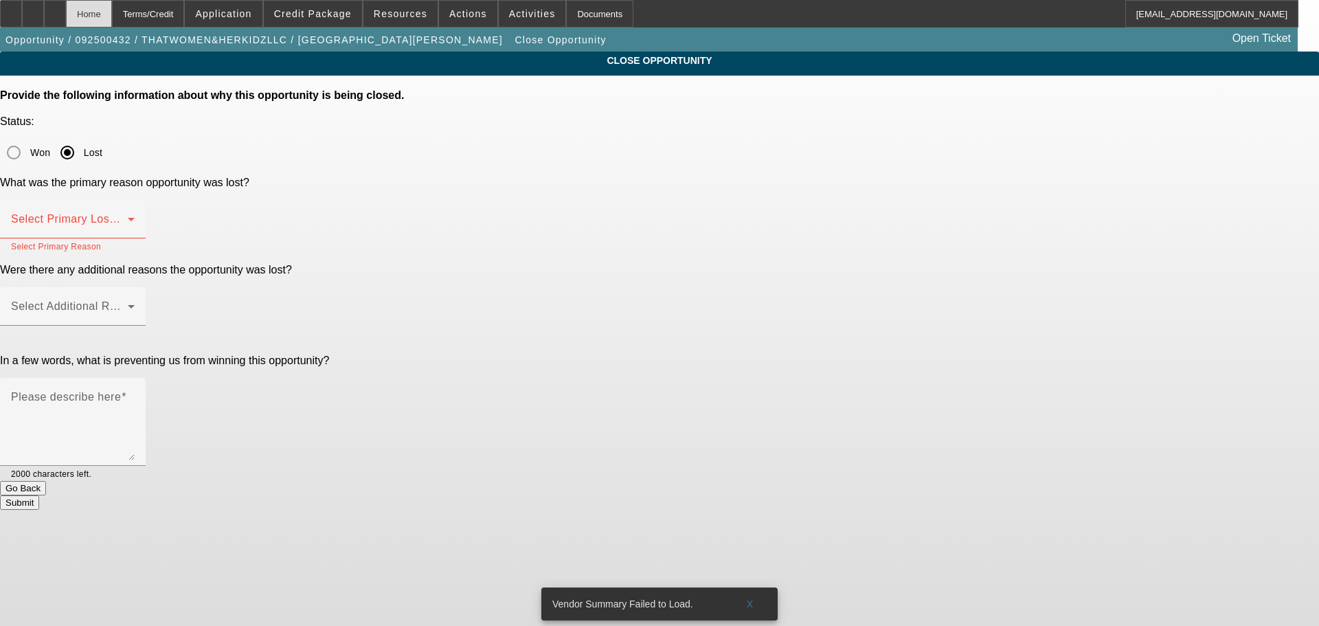
click at [107, 9] on div "Home" at bounding box center [89, 13] width 46 height 27
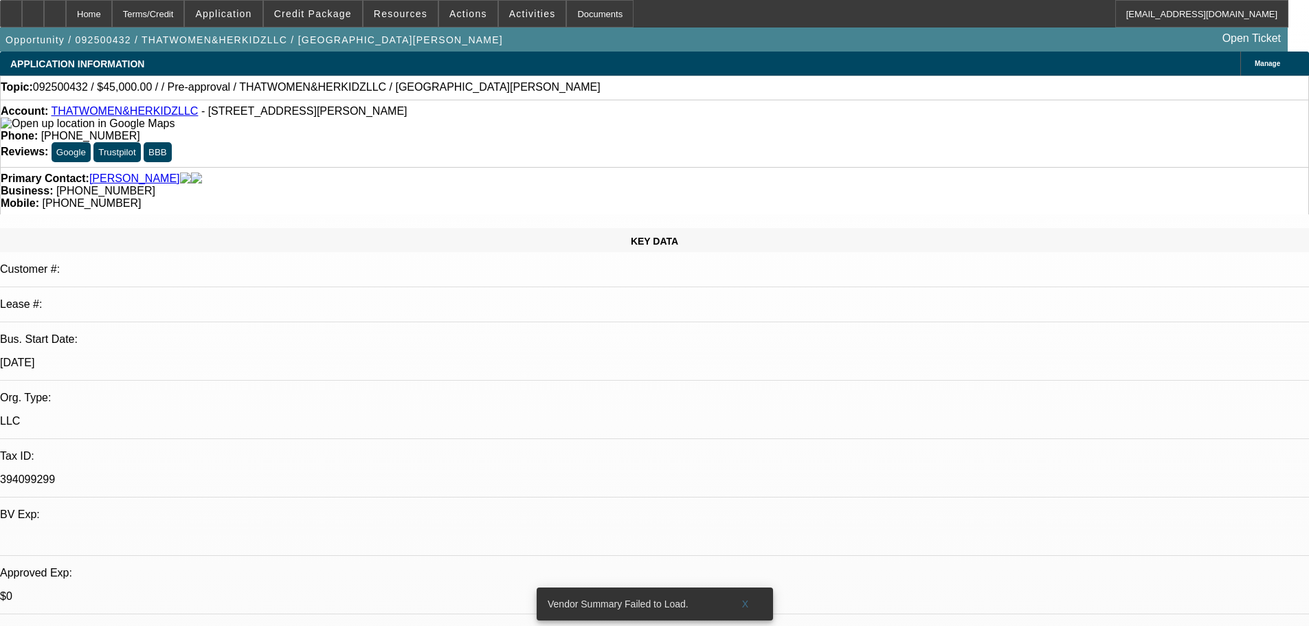
select select "0"
select select "2"
select select "0.1"
select select "4"
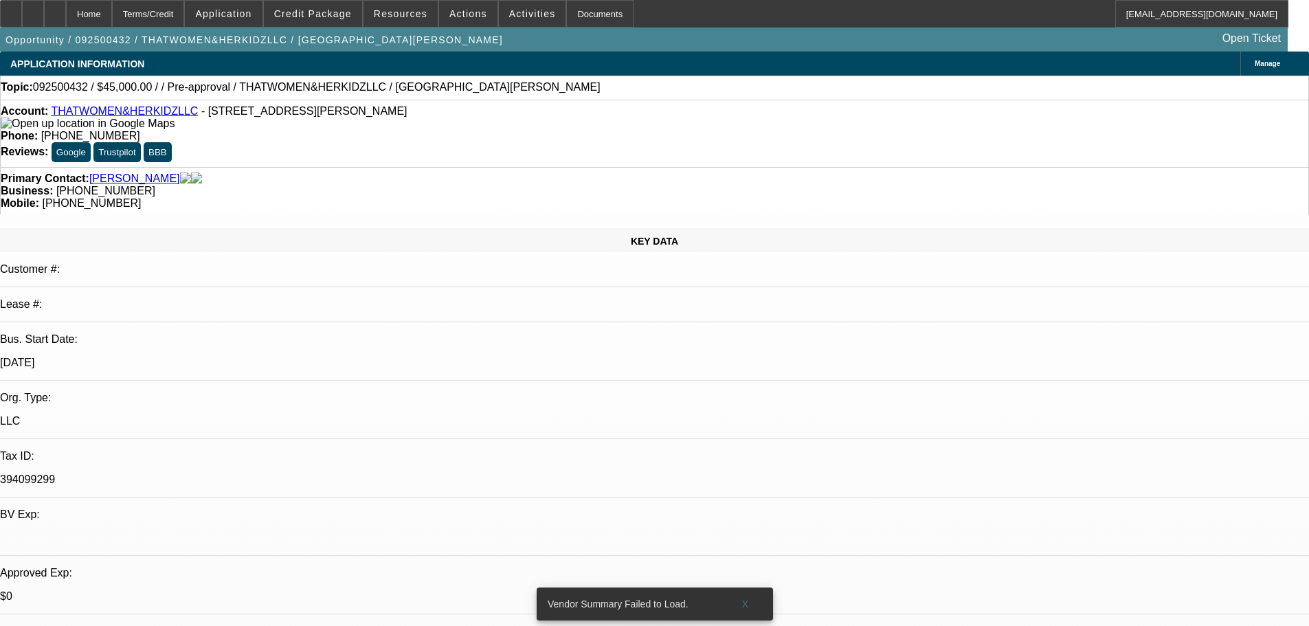
click at [347, 17] on span "Credit Package" at bounding box center [313, 13] width 78 height 11
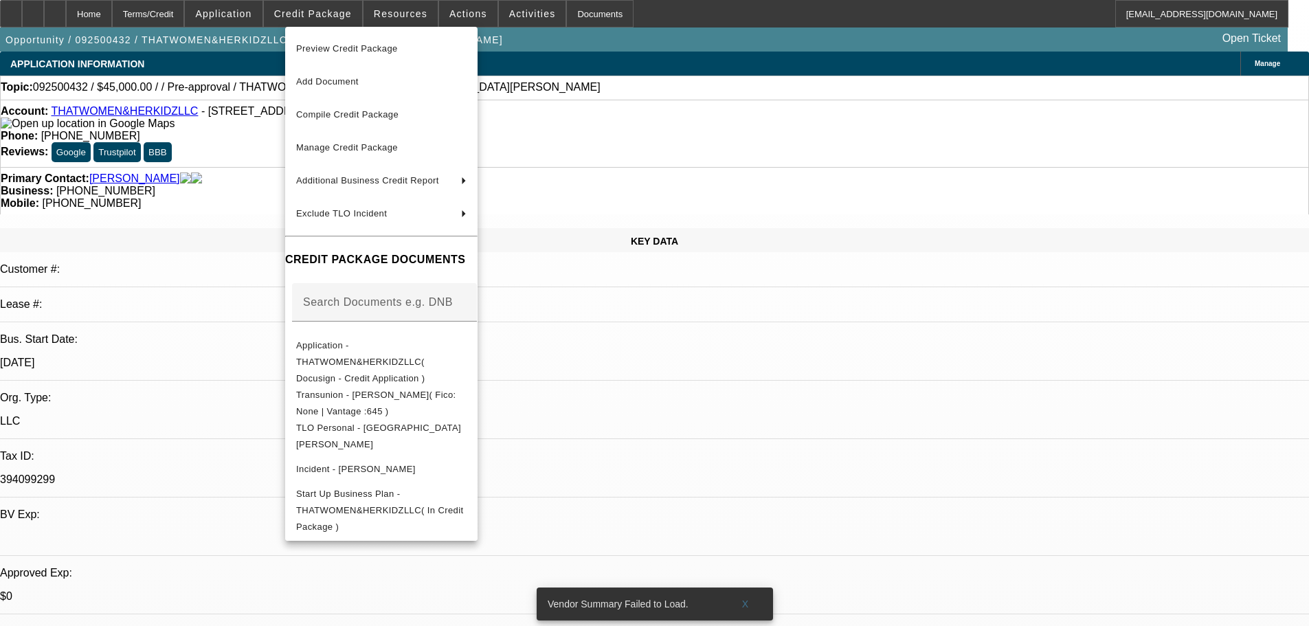
click at [674, 46] on div at bounding box center [654, 313] width 1309 height 626
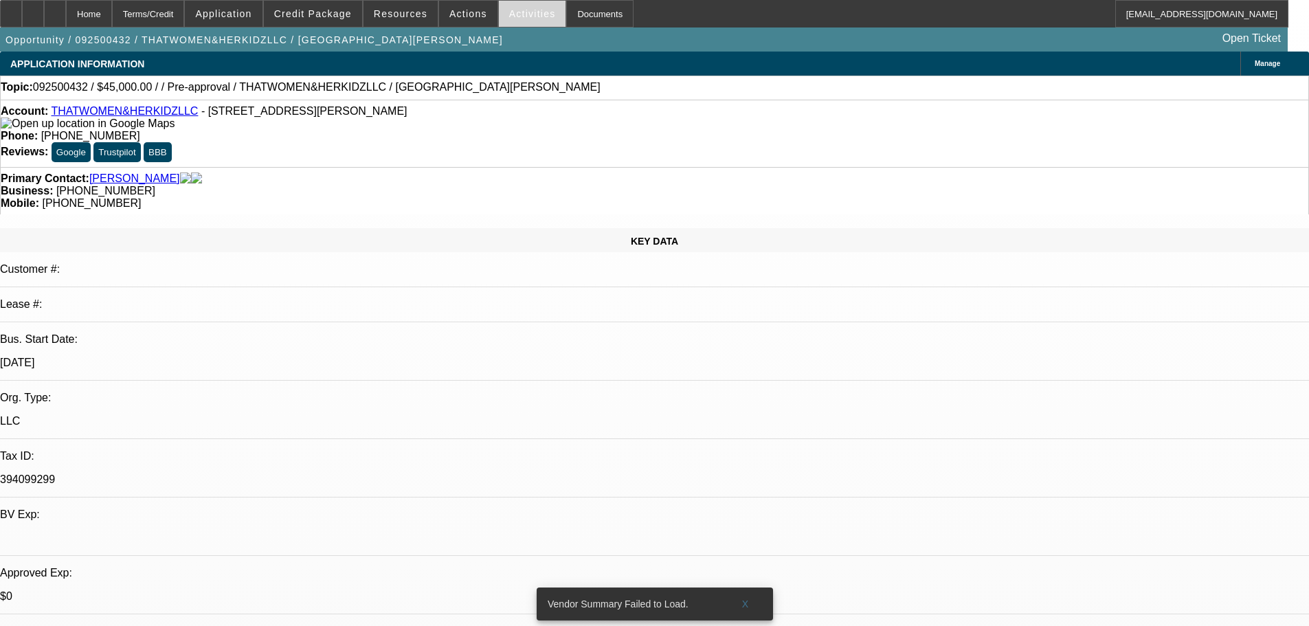
click at [509, 12] on span "Activities" at bounding box center [532, 13] width 47 height 11
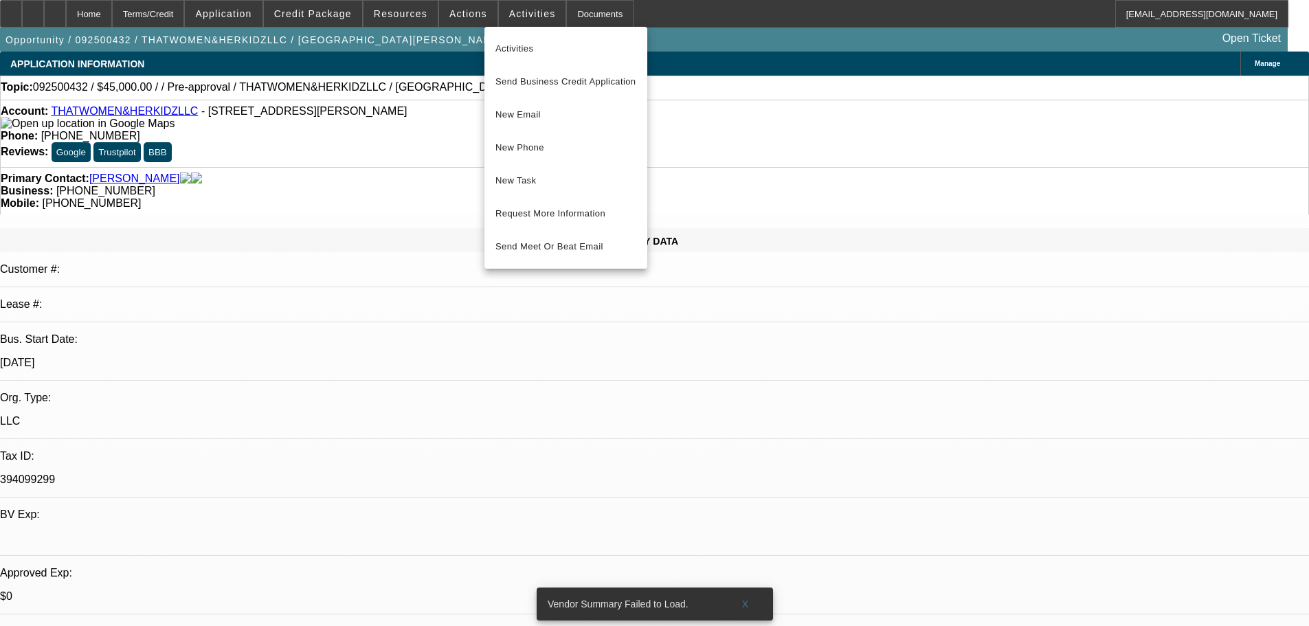
click at [450, 3] on div at bounding box center [654, 313] width 1309 height 626
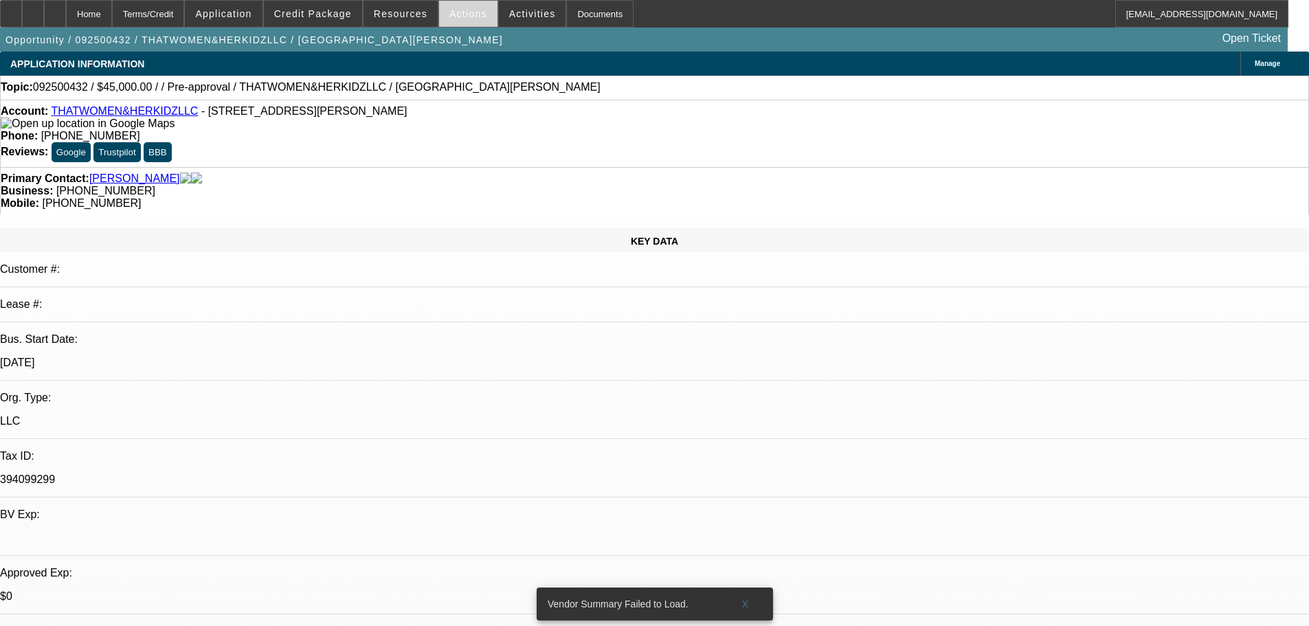
click at [449, 5] on span at bounding box center [468, 13] width 58 height 33
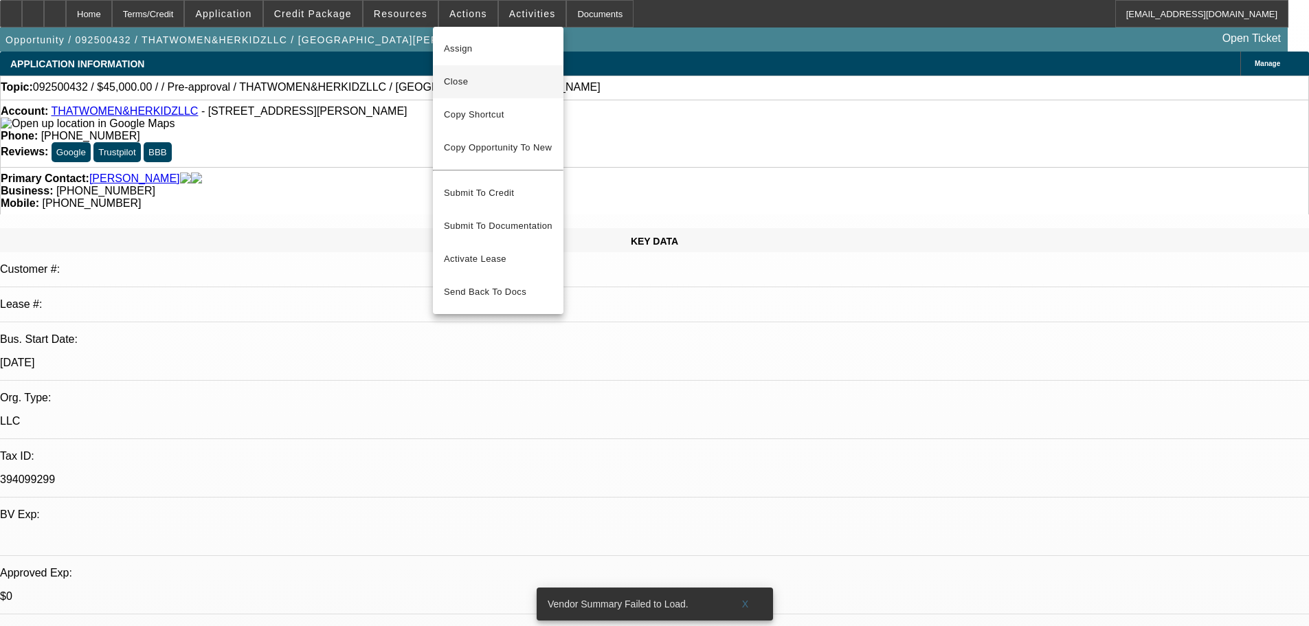
click at [487, 78] on span "Close" at bounding box center [498, 82] width 109 height 16
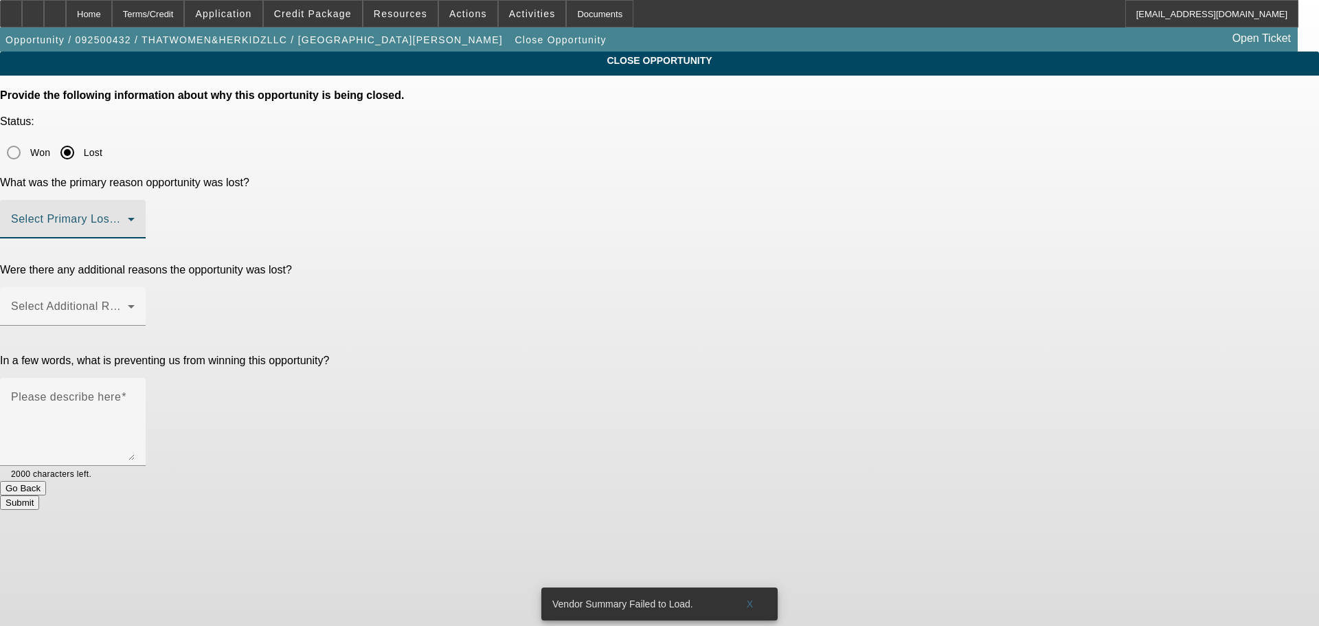
click at [128, 216] on span at bounding box center [69, 224] width 117 height 16
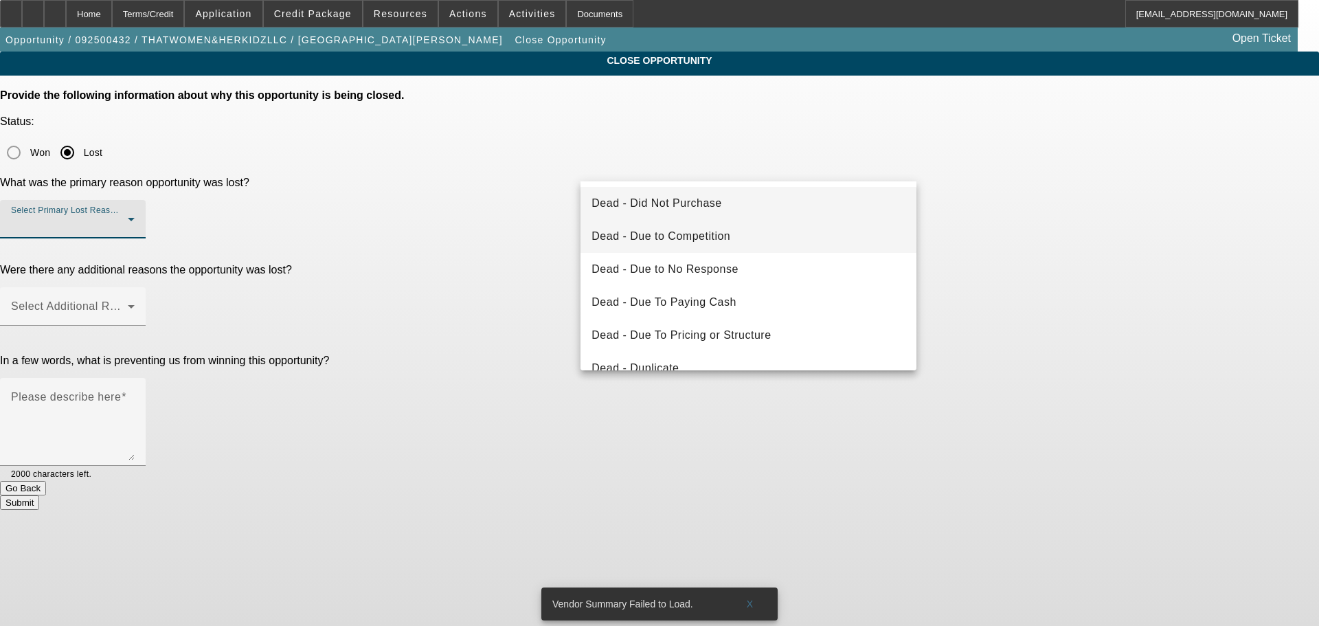
click at [711, 234] on span "Dead - Due to Competition" at bounding box center [661, 236] width 139 height 16
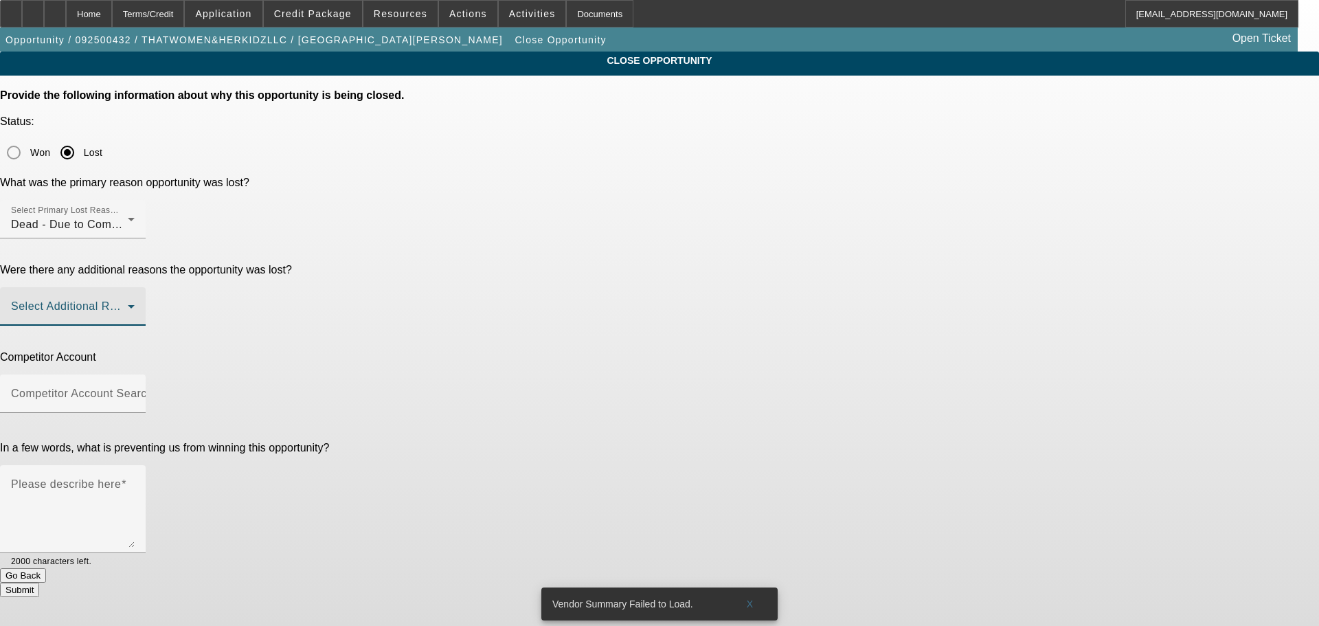
click at [128, 304] on span at bounding box center [69, 312] width 117 height 16
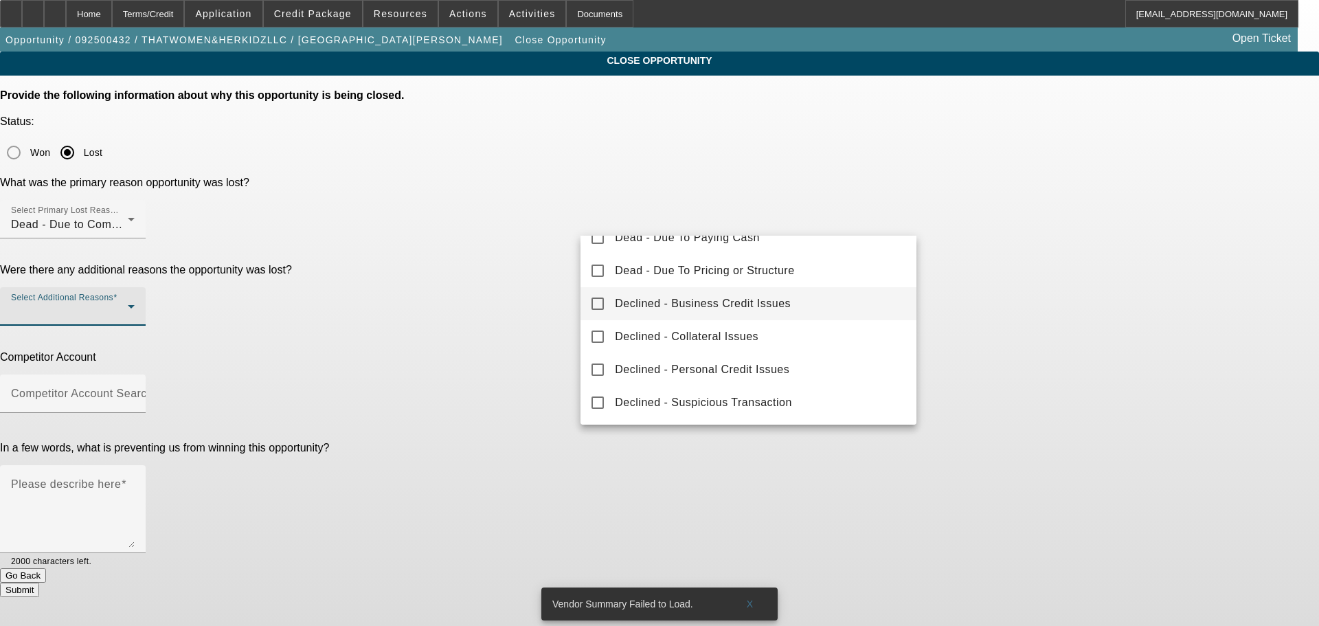
scroll to position [14, 0]
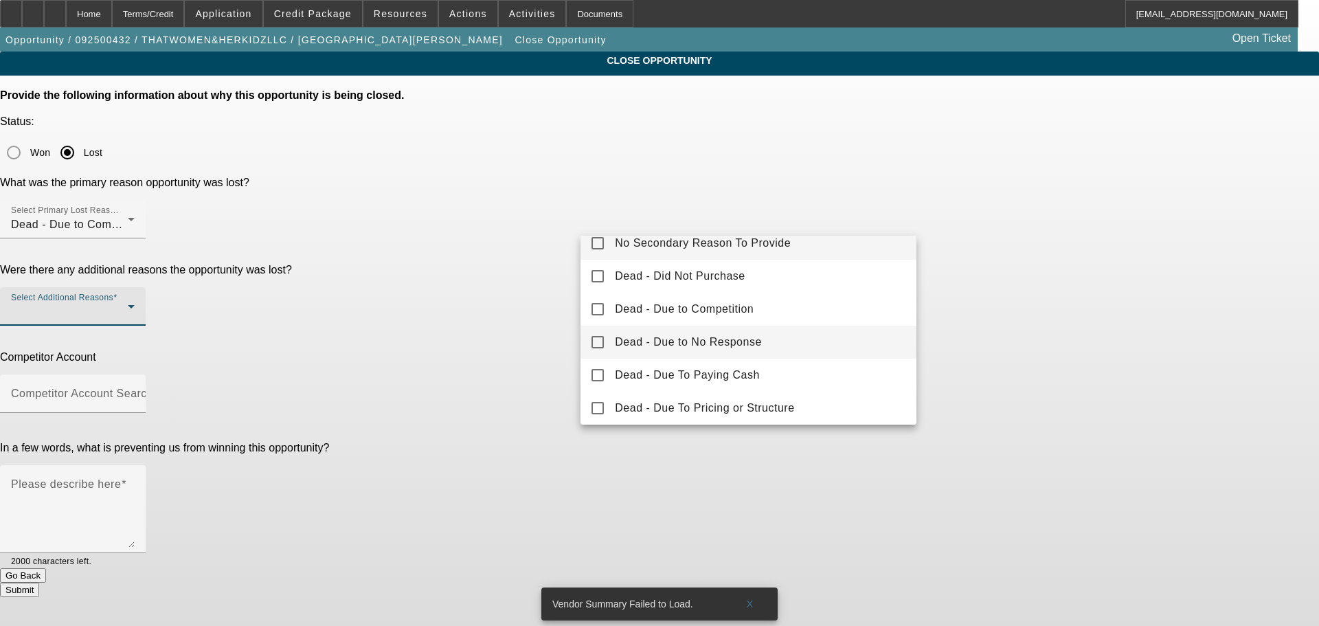
click at [789, 343] on mat-option "Dead - Due to No Response" at bounding box center [749, 342] width 336 height 33
click at [992, 290] on div at bounding box center [659, 313] width 1319 height 626
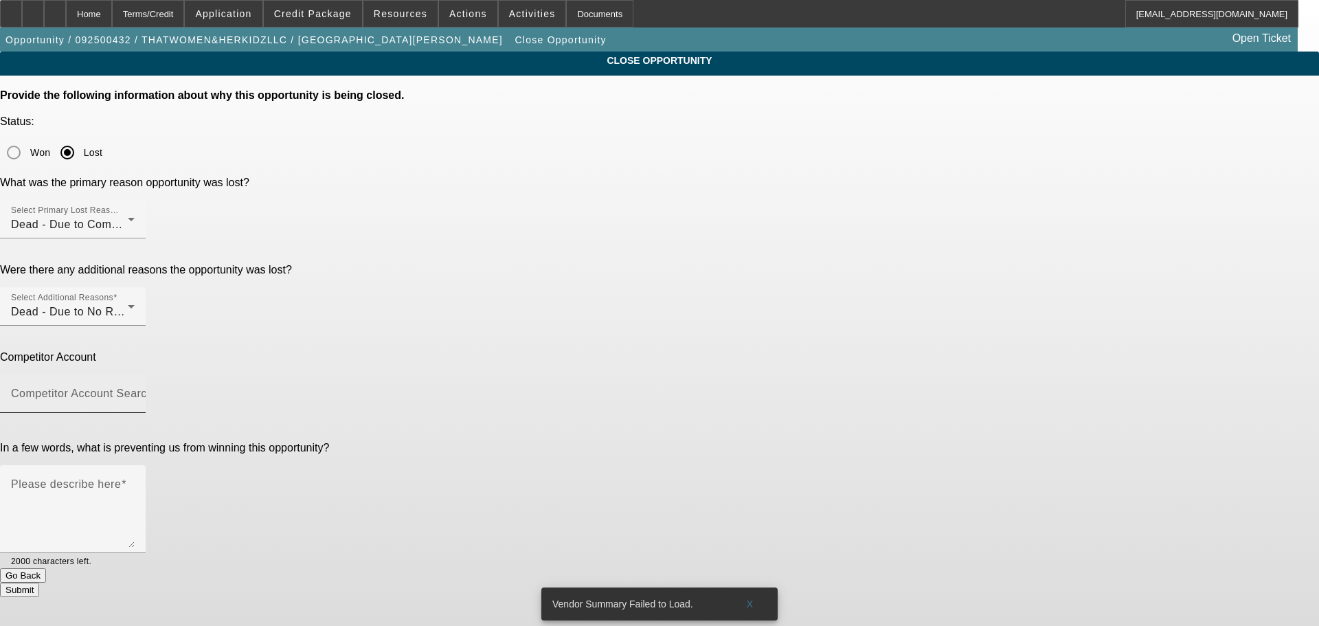
click at [159, 388] on span at bounding box center [155, 394] width 5 height 12
click at [135, 391] on input "Competitor Account Search" at bounding box center [73, 399] width 124 height 16
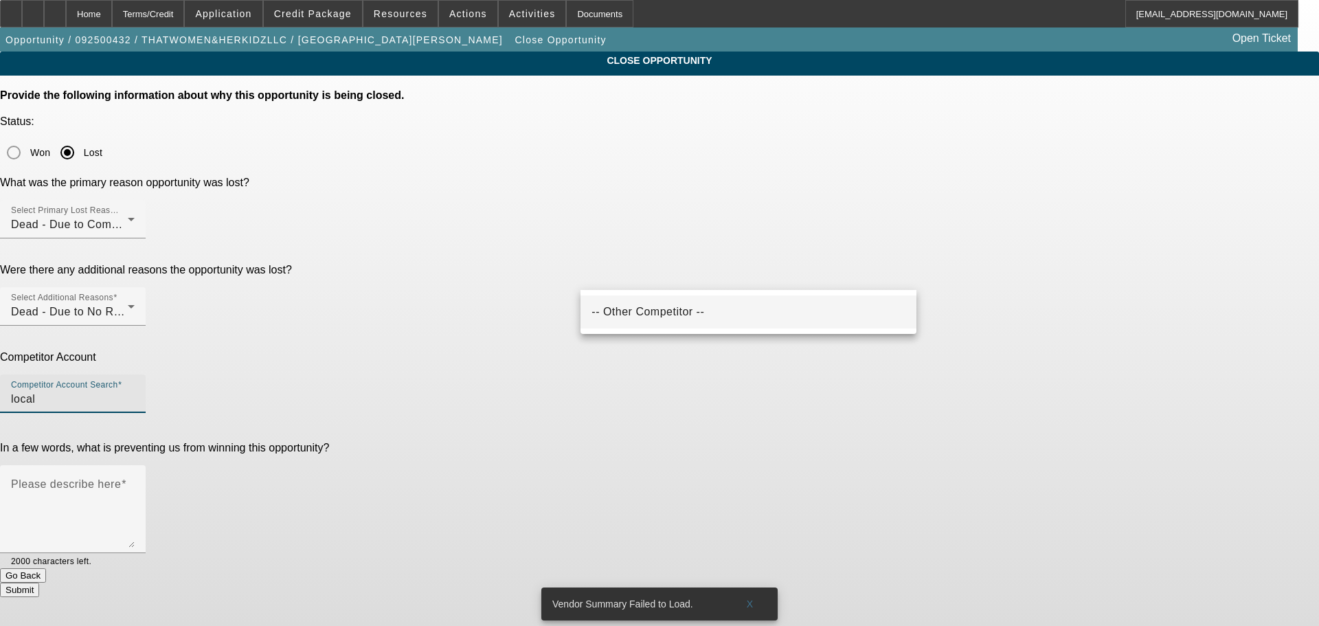
click at [718, 308] on mat-option "-- Other Competitor --" at bounding box center [749, 311] width 336 height 33
type input "-- Other Competitor --"
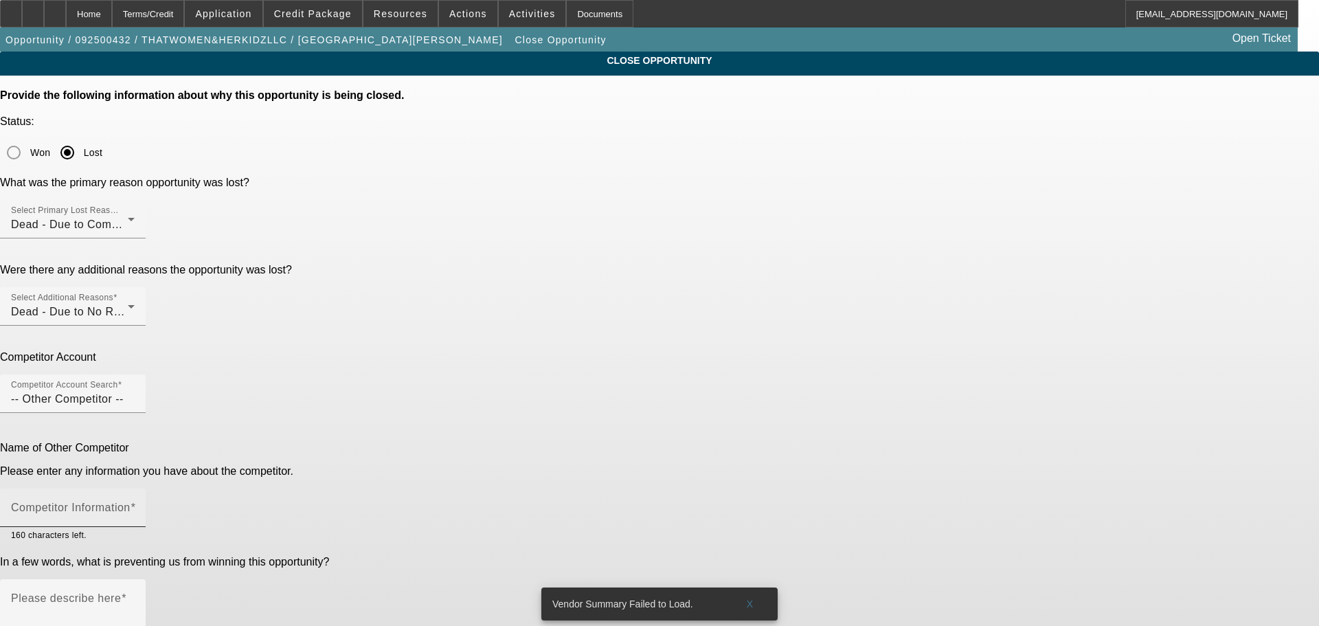
click at [135, 489] on div "Competitor Information" at bounding box center [73, 508] width 124 height 38
type input "S"
type input "Dealership"
click at [121, 592] on mat-label "Please describe here" at bounding box center [66, 598] width 110 height 12
click at [135, 596] on textarea "Please describe here" at bounding box center [73, 629] width 124 height 66
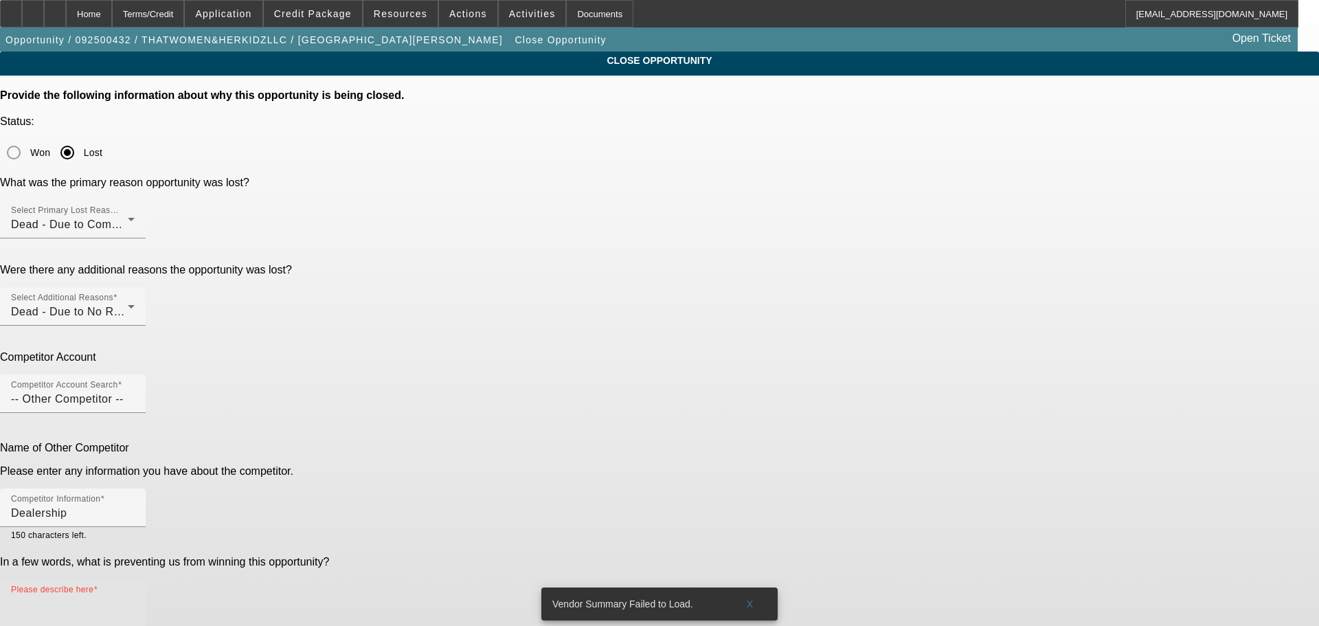
click at [135, 596] on textarea "Please describe here" at bounding box center [73, 629] width 124 height 66
paste textarea "Dealership financed her van on spot when she went to look at it. somewhere arou…"
click at [135, 596] on textarea "Dealership financed her van on spot when she went to look at it. somewhere arou…" at bounding box center [73, 629] width 124 height 66
click at [322, 13] on span "Credit Package" at bounding box center [313, 13] width 78 height 11
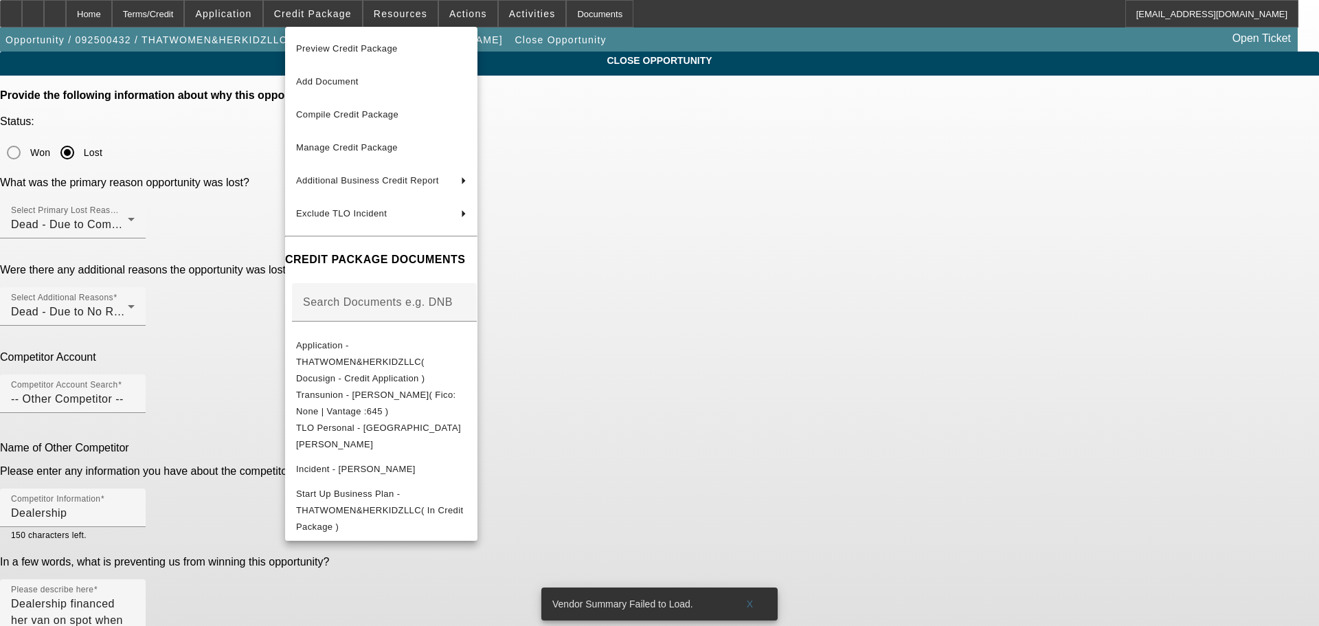
click at [891, 420] on div at bounding box center [659, 313] width 1319 height 626
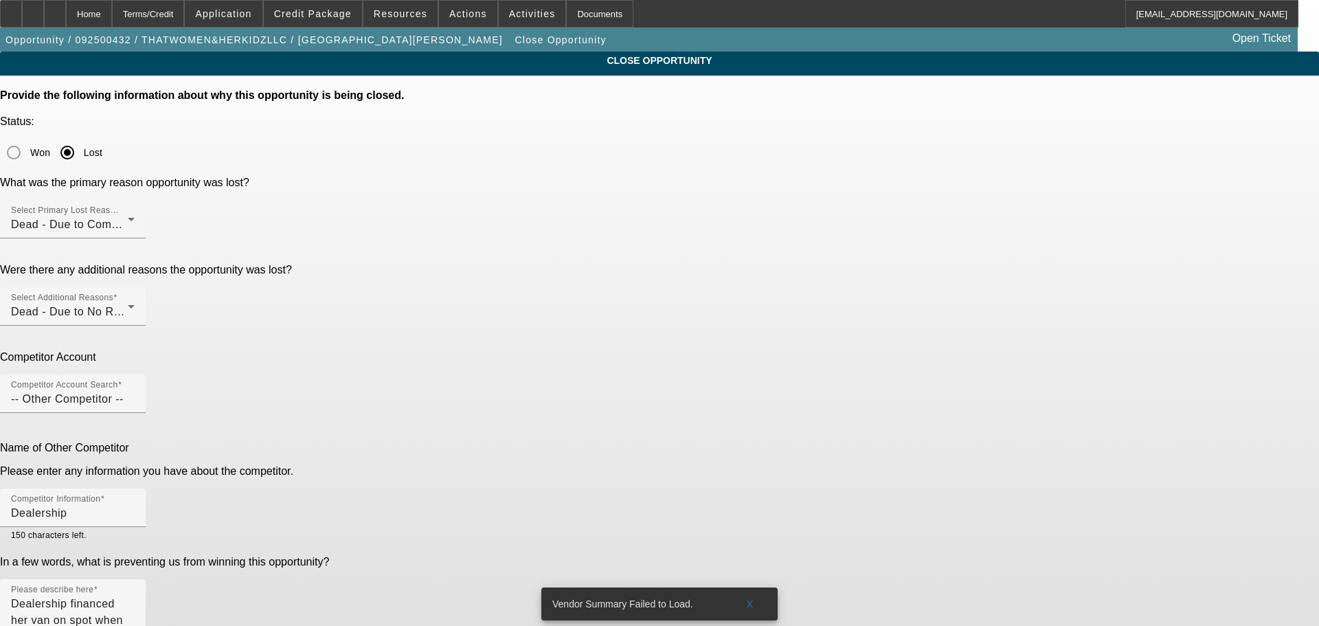
click at [135, 596] on textarea "Dealership financed her van on spot when she went to look at it. somewhere arou…" at bounding box center [73, 629] width 124 height 66
type textarea "Dealership financed her van on spot when she went to look at it. somewhere arou…"
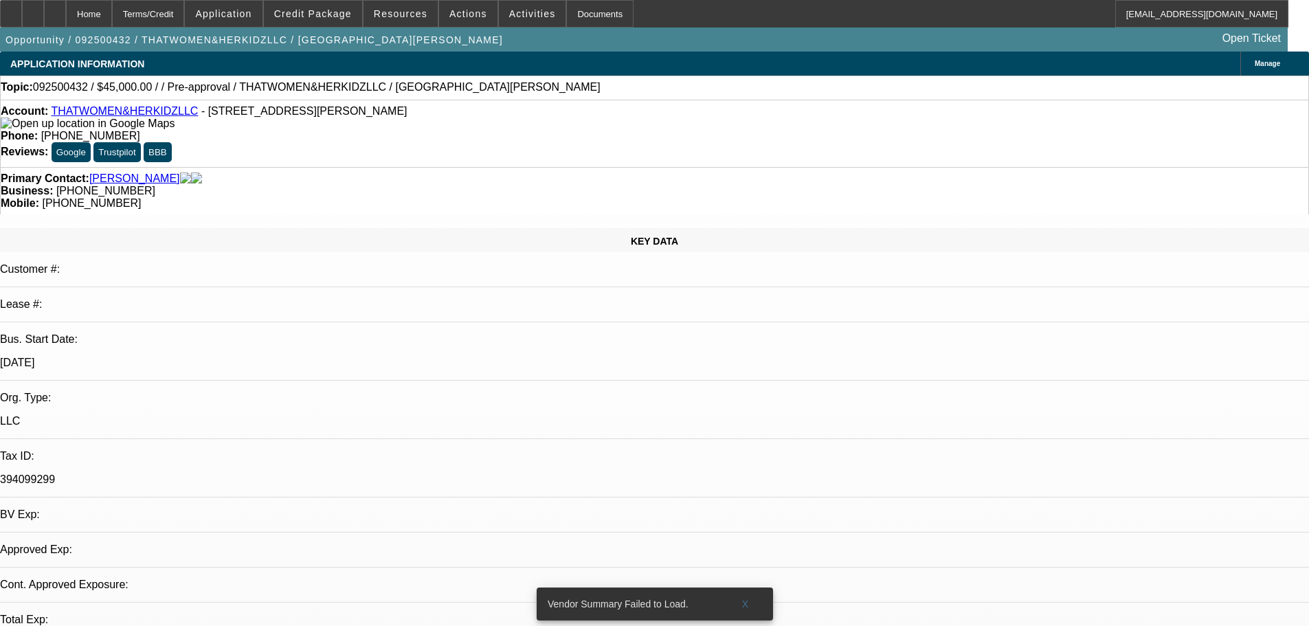
select select "0"
select select "2"
select select "0.1"
select select "4"
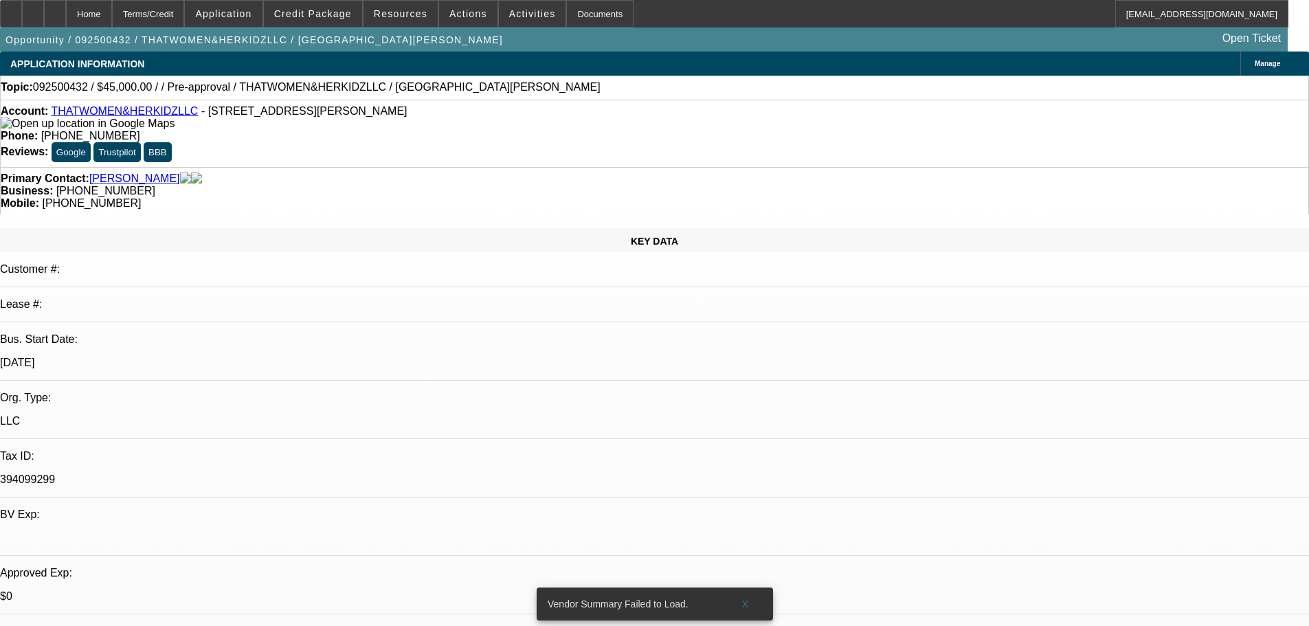
click at [594, 185] on div "Business: [PHONE_NUMBER]" at bounding box center [655, 191] width 1308 height 12
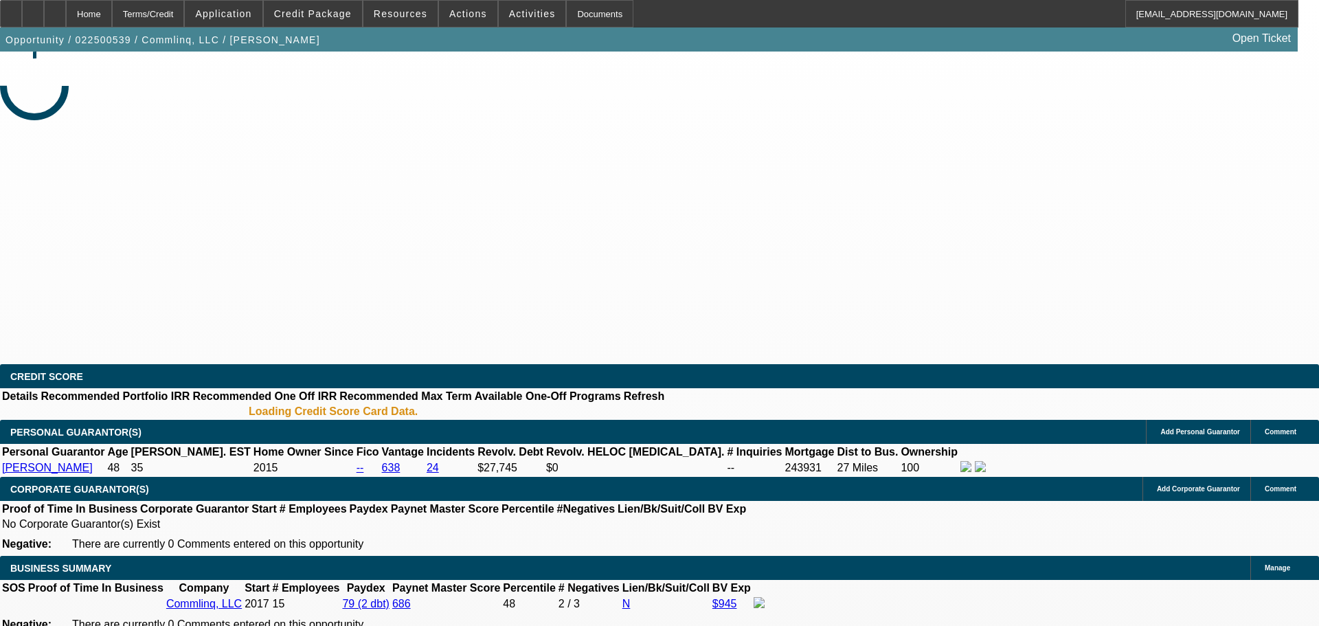
select select "0.15"
select select "2"
select select "0"
select select "6"
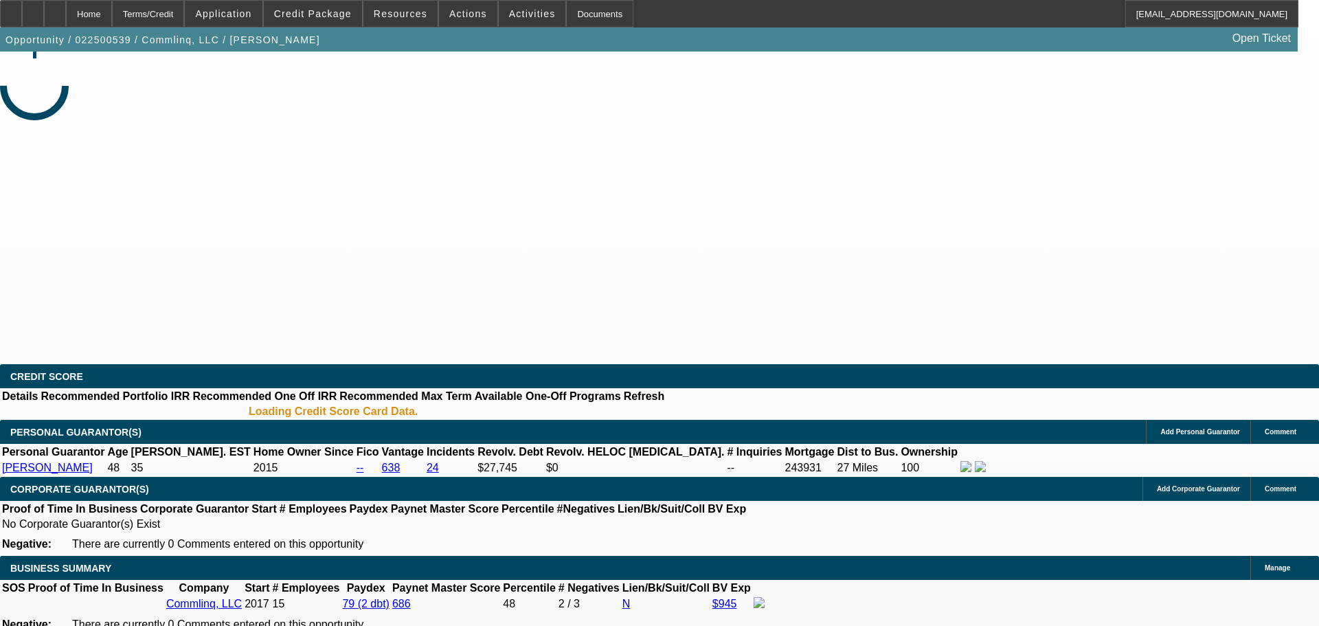
select select "0.1"
select select "2"
select select "0.1"
select select "4"
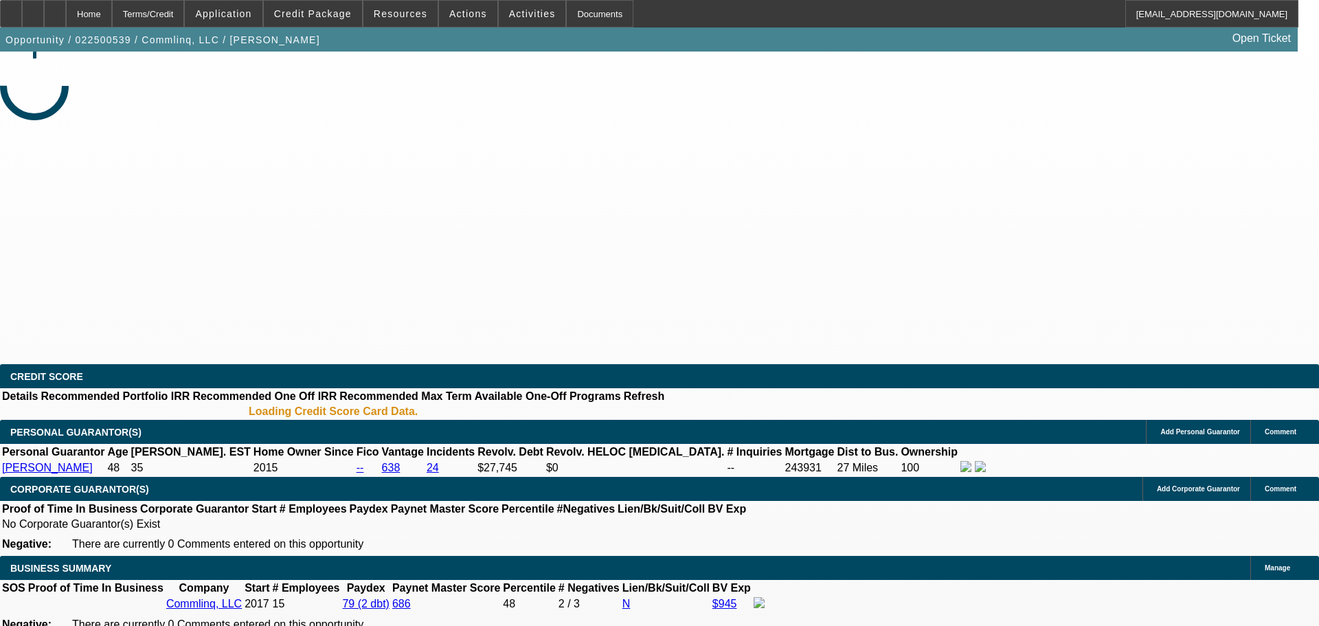
select select "0"
select select "6"
select select "0"
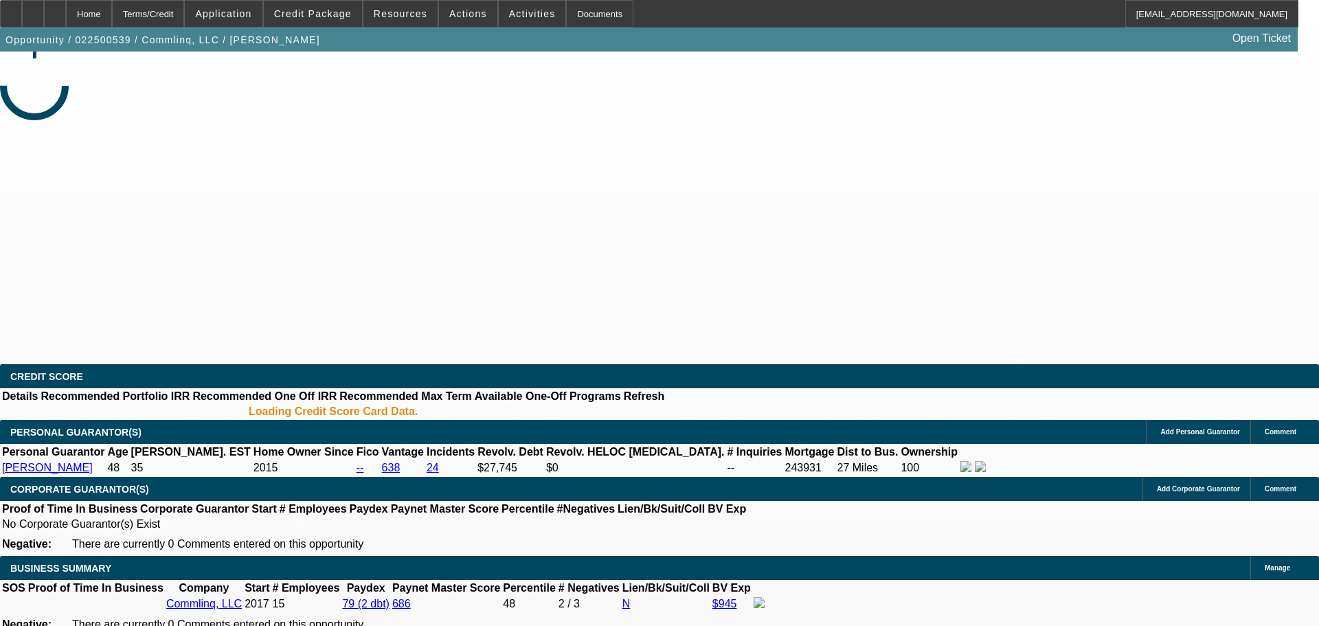
select select "0"
select select "6"
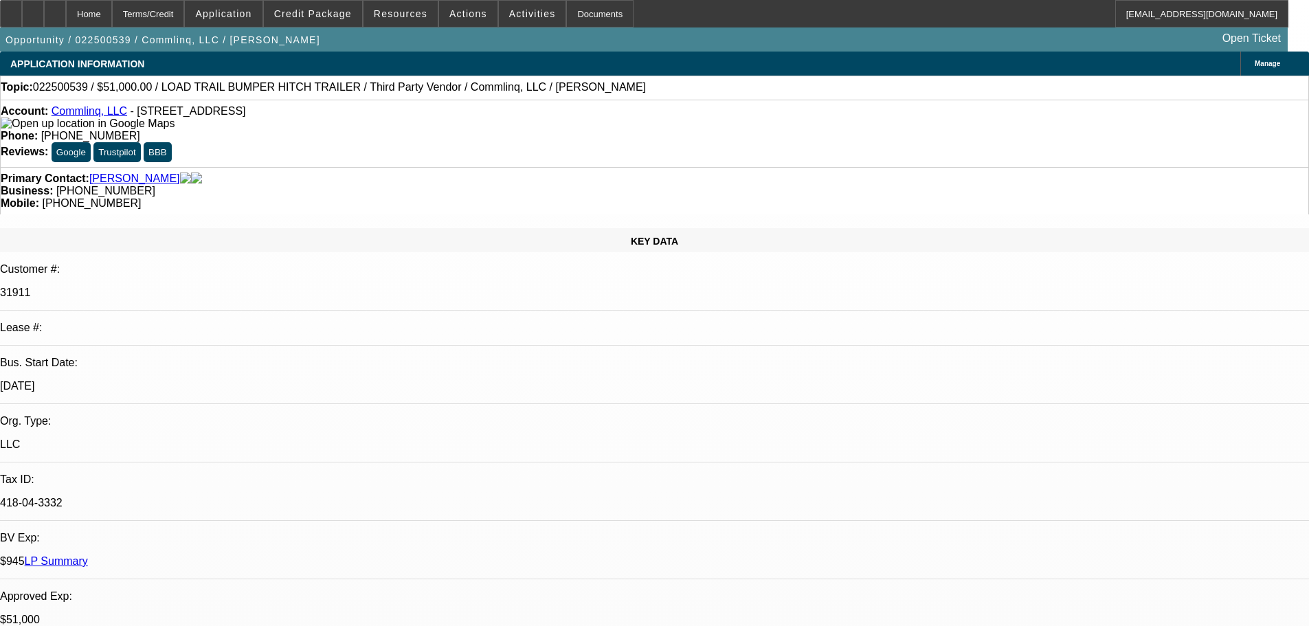
drag, startPoint x: 1245, startPoint y: 87, endPoint x: 1192, endPoint y: 102, distance: 54.4
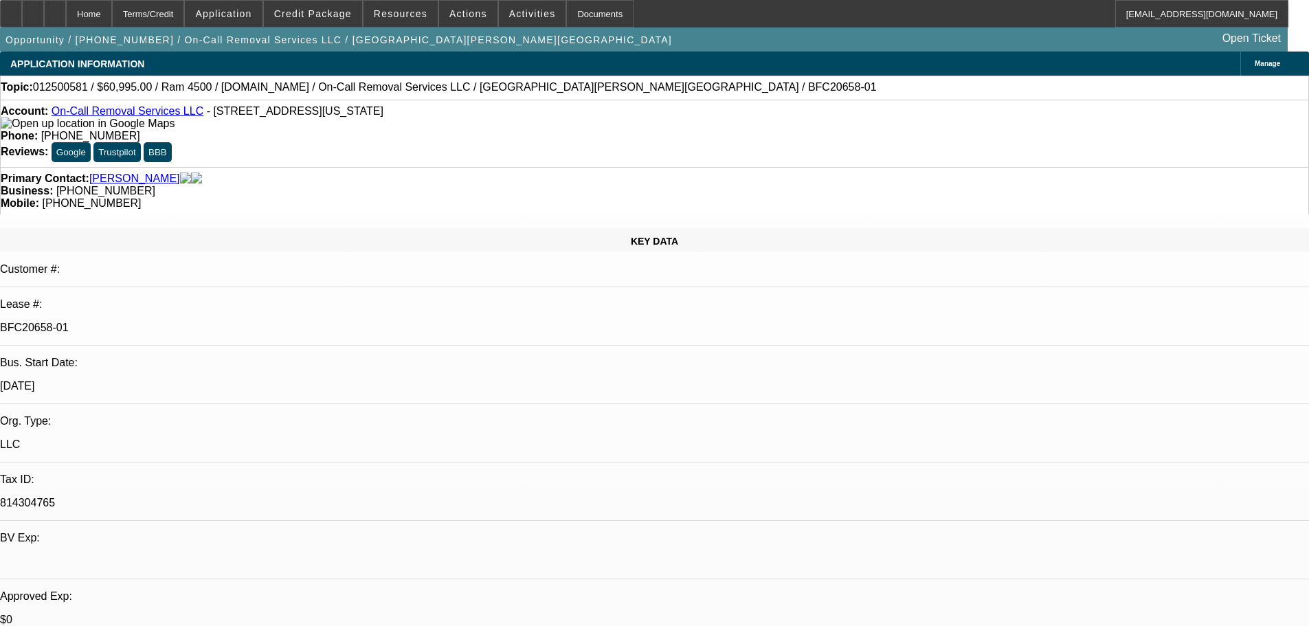
select select "0"
select select "2"
select select "0"
select select "6"
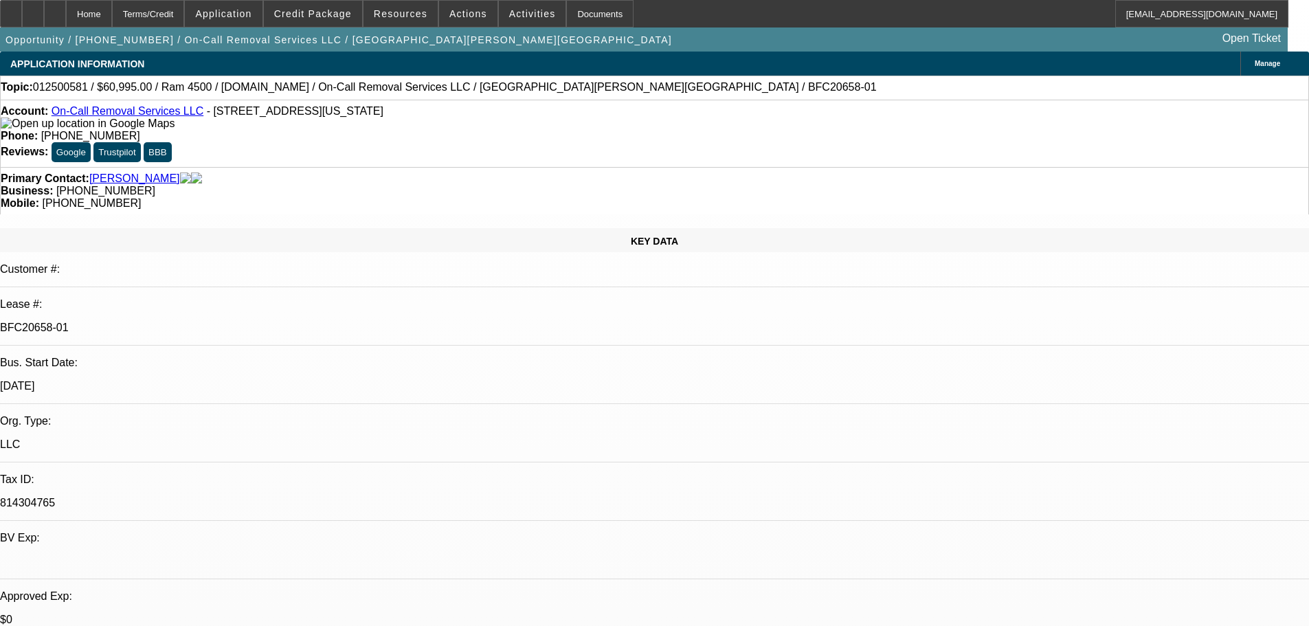
select select "0"
select select "2"
select select "0"
select select "6"
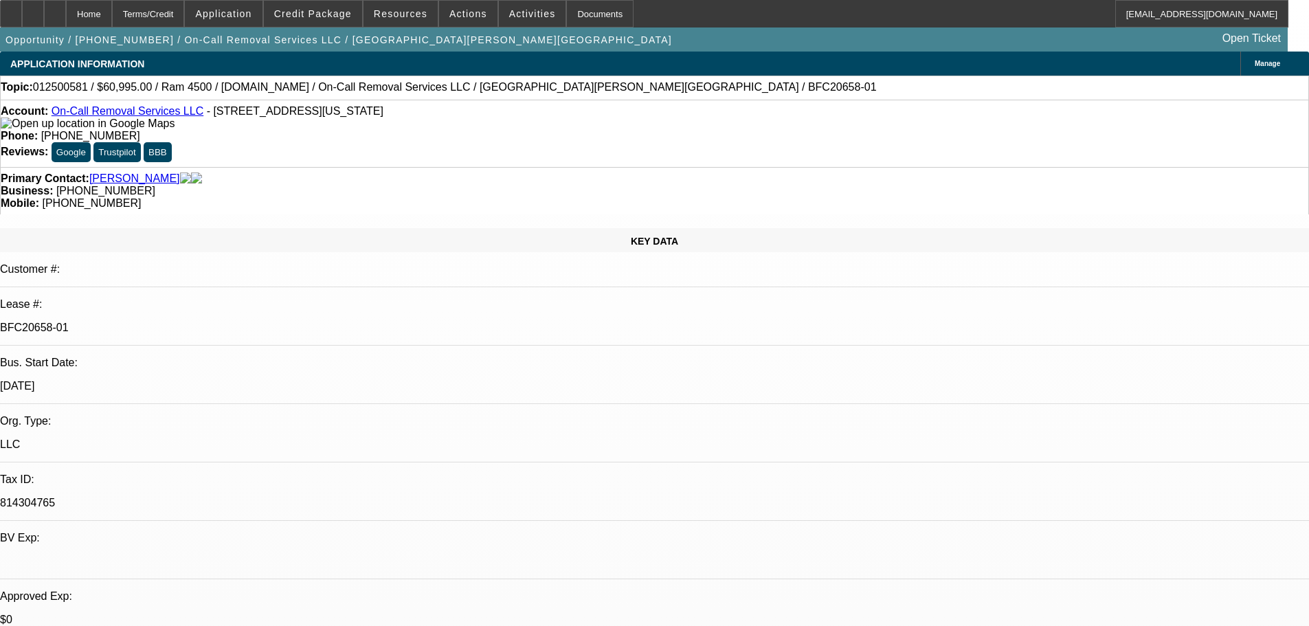
select select "0"
select select "2"
select select "0"
select select "6"
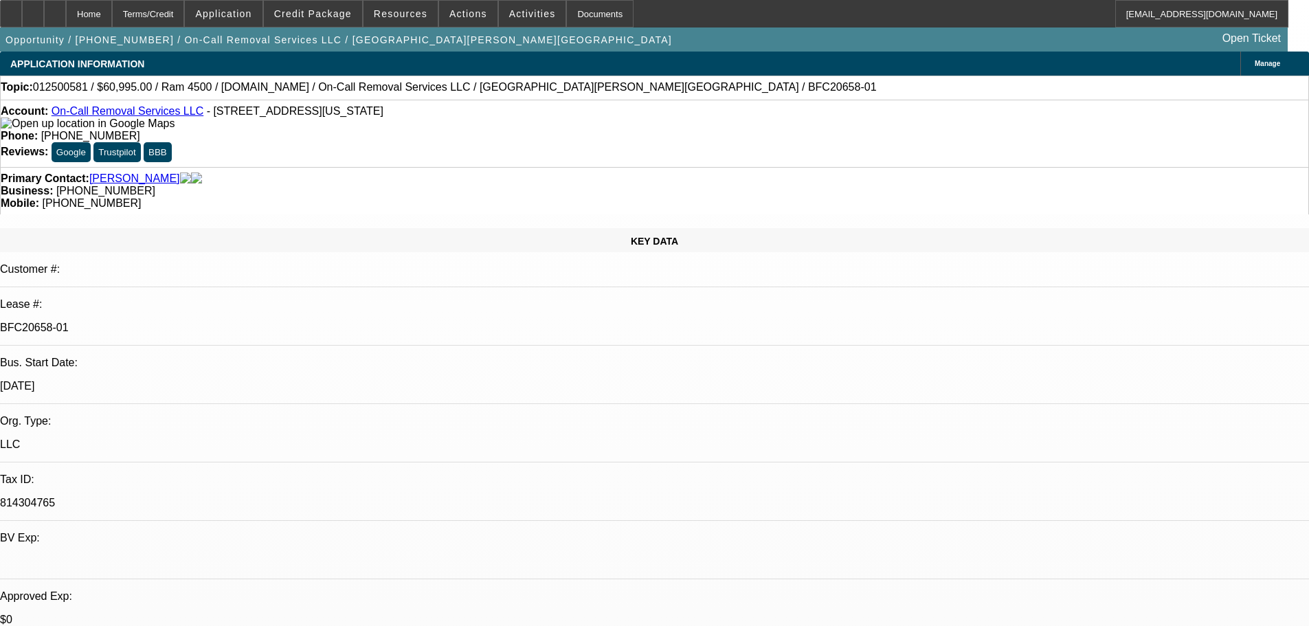
select select "0"
select select "2"
select select "0"
select select "6"
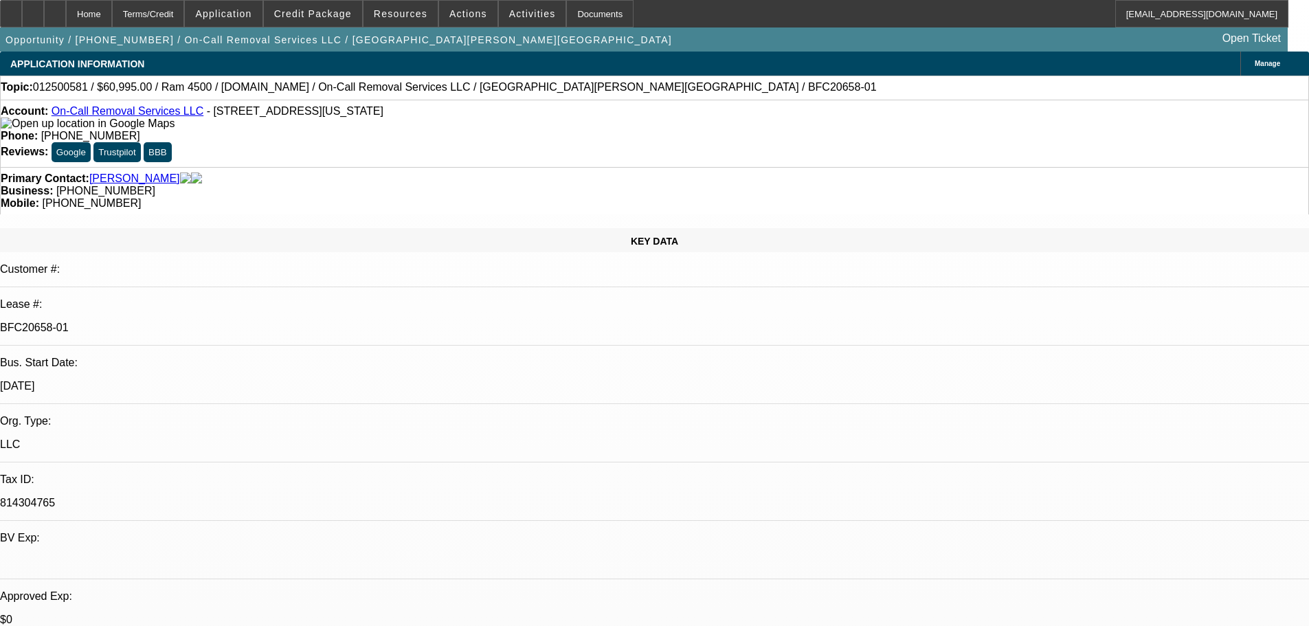
select select "0"
select select "2"
select select "0"
select select "6"
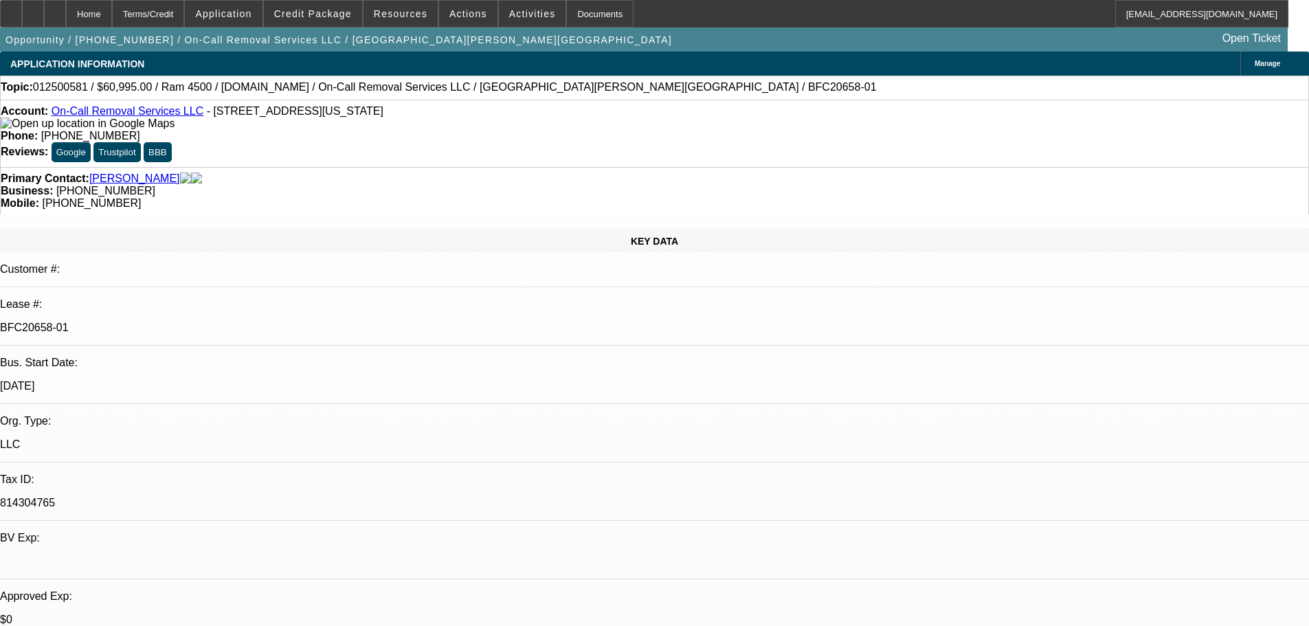
select select "0"
select select "2"
select select "0"
select select "6"
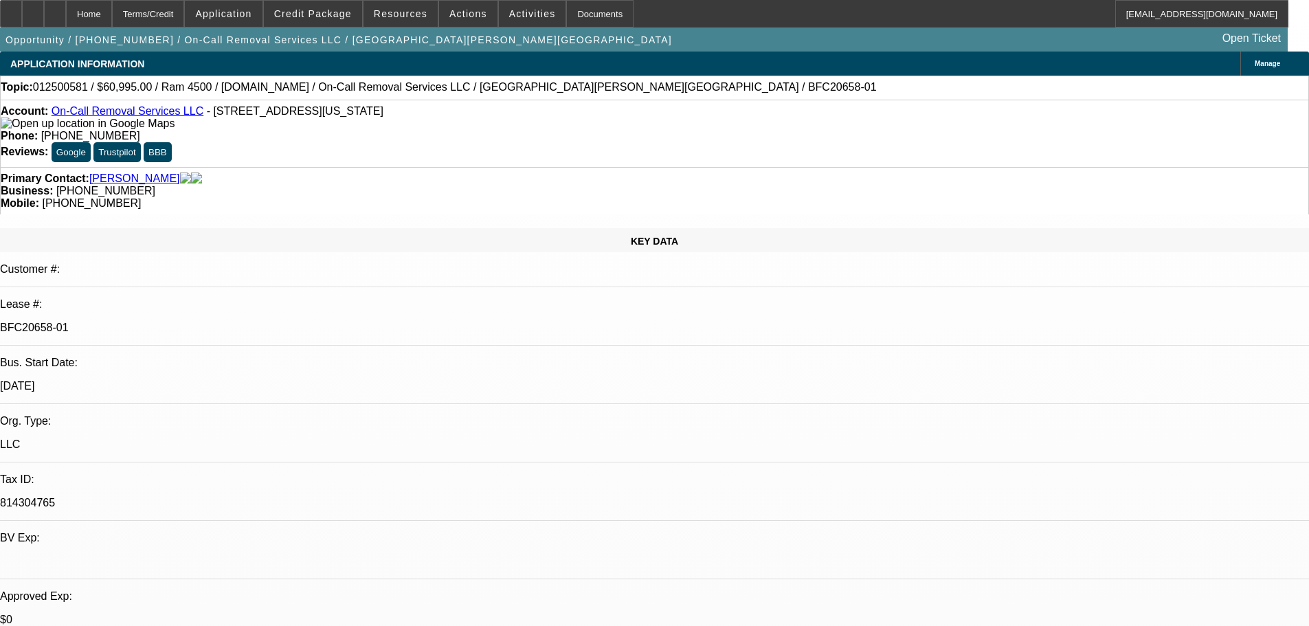
select select "0"
select select "2"
select select "0"
select select "6"
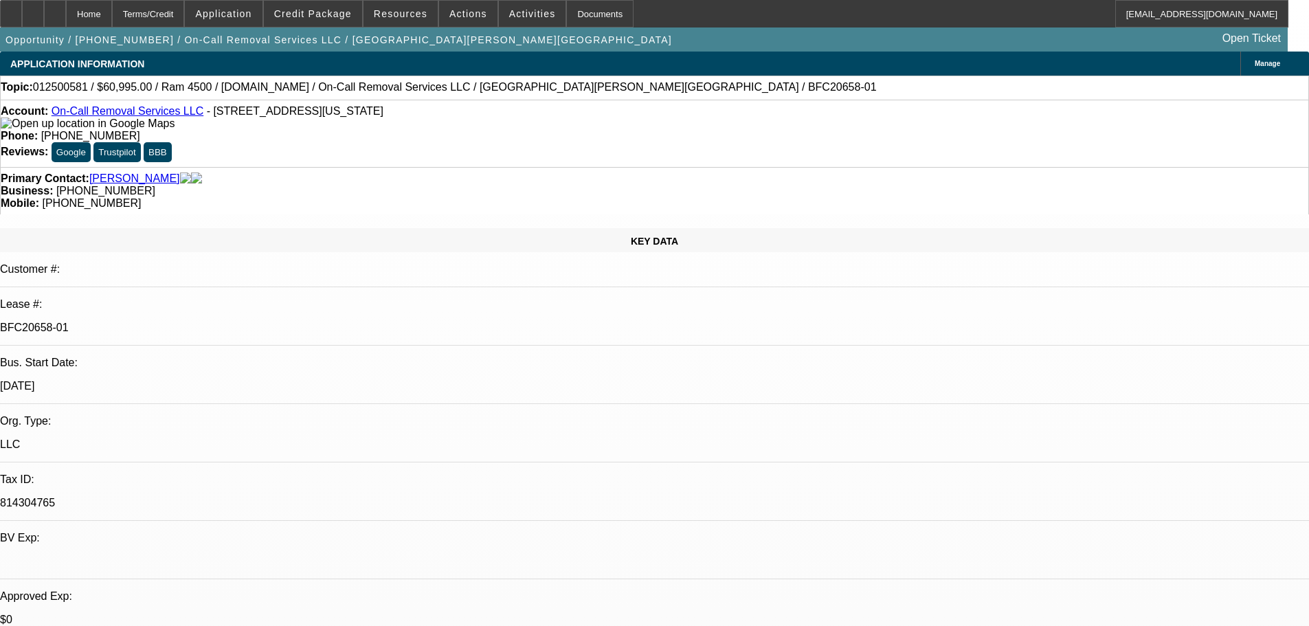
select select "0"
select select "2"
select select "0"
select select "6"
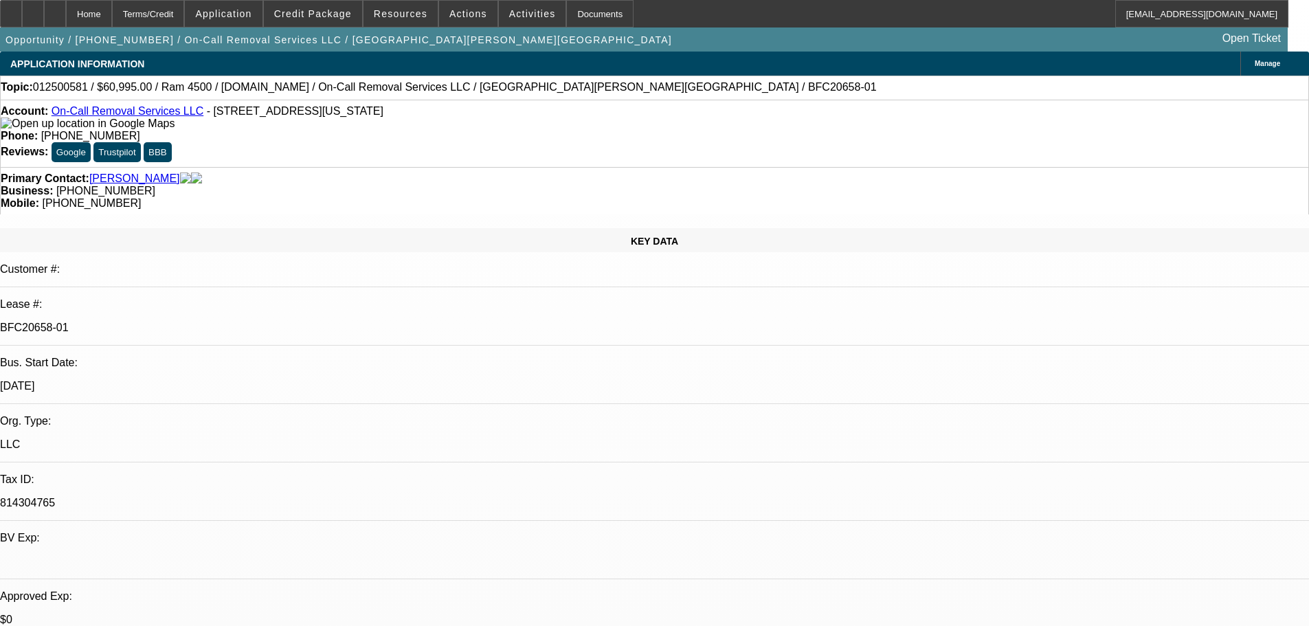
click at [287, 14] on span at bounding box center [313, 13] width 98 height 33
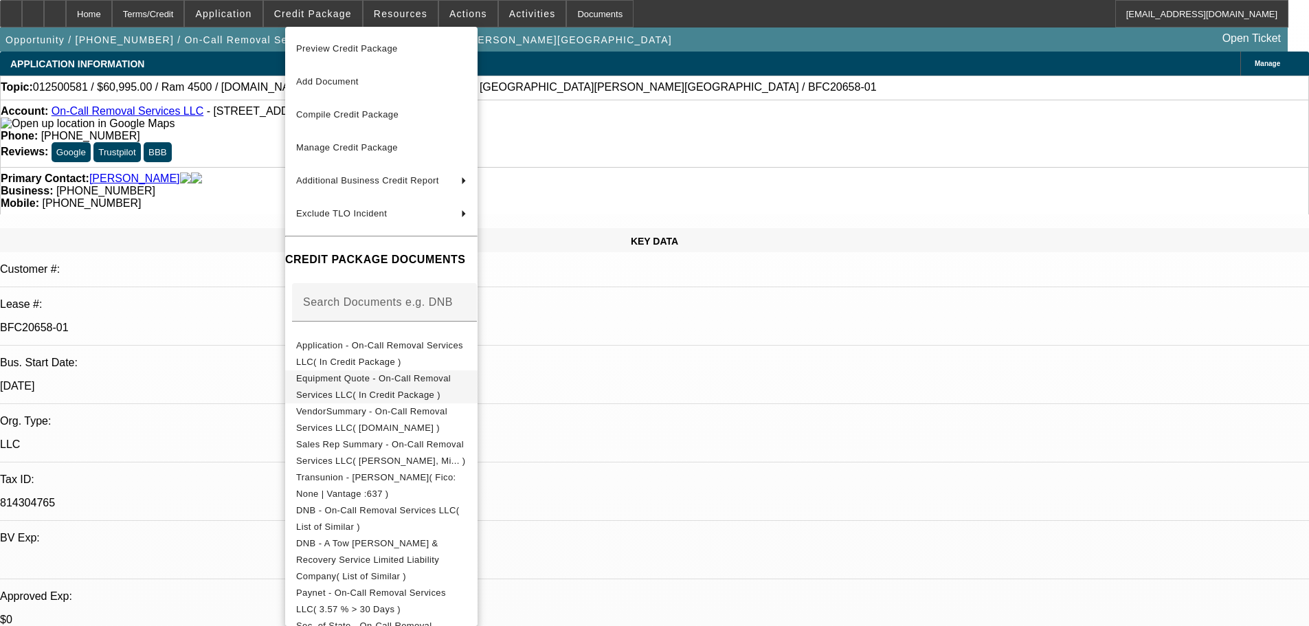
click at [467, 386] on span "Equipment Quote - On-Call Removal Services LLC( In Credit Package )" at bounding box center [381, 386] width 170 height 33
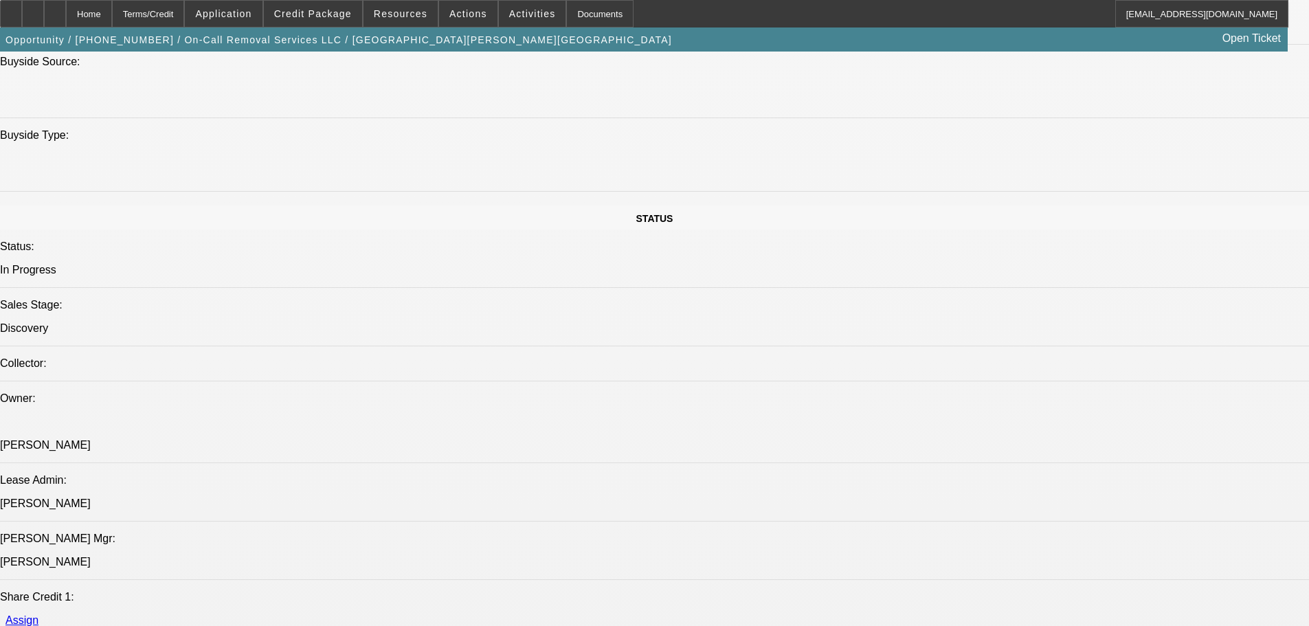
scroll to position [1374, 0]
click at [520, 9] on span "Activities" at bounding box center [532, 13] width 47 height 11
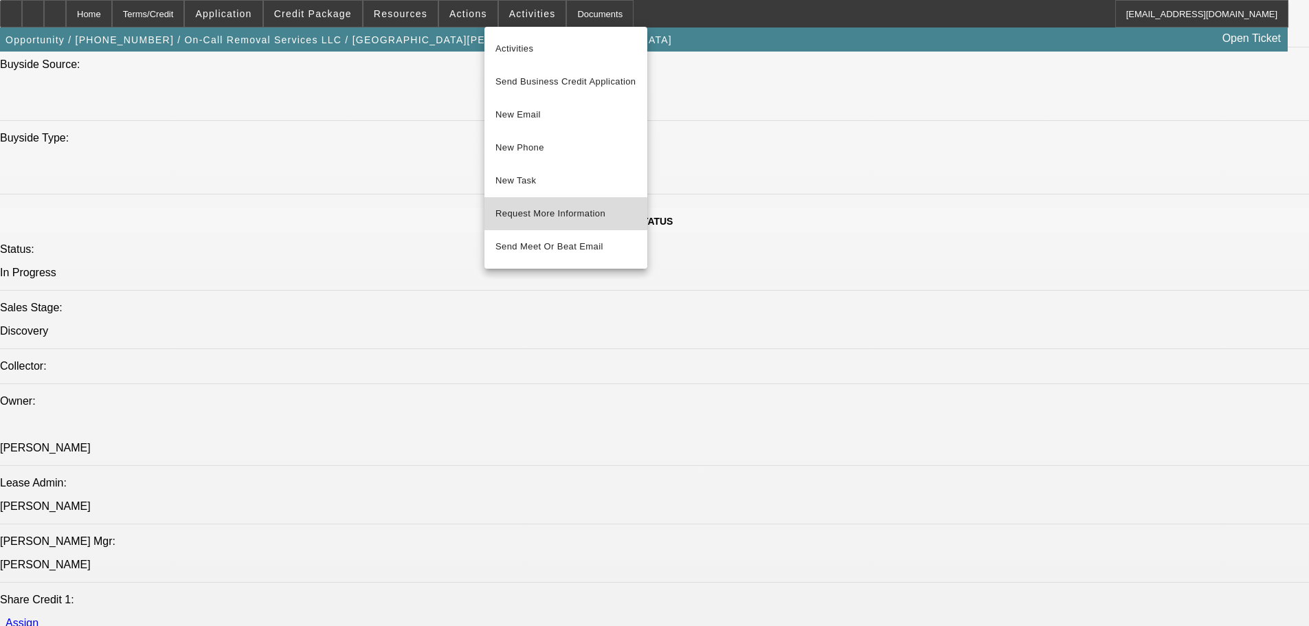
click at [597, 208] on span "Request More Information" at bounding box center [565, 213] width 141 height 16
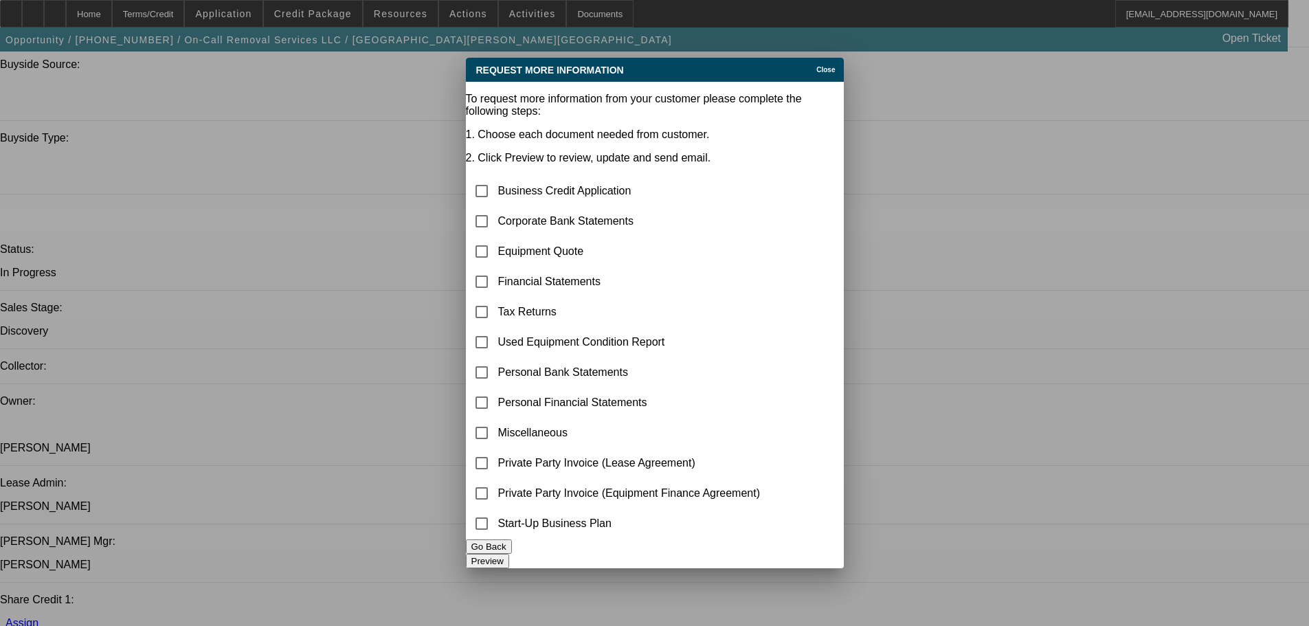
scroll to position [0, 0]
click at [495, 208] on input "checkbox" at bounding box center [481, 221] width 27 height 27
checkbox input "true"
click at [509, 557] on button "Preview" at bounding box center [487, 561] width 43 height 14
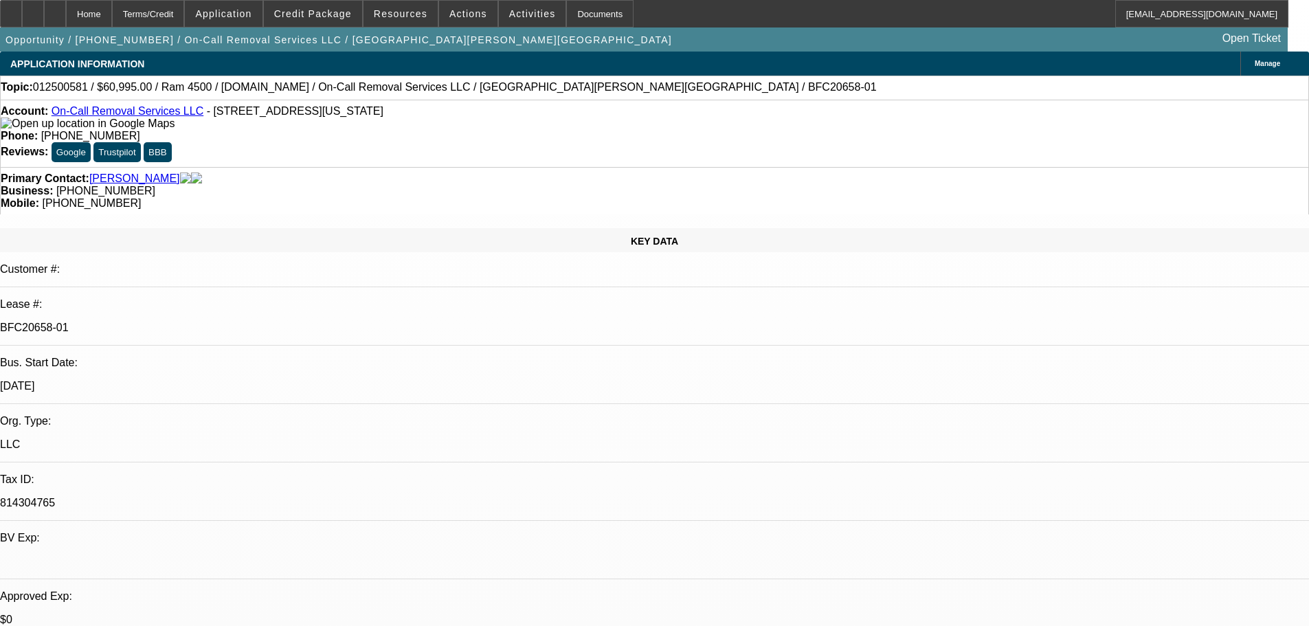
scroll to position [1374, 0]
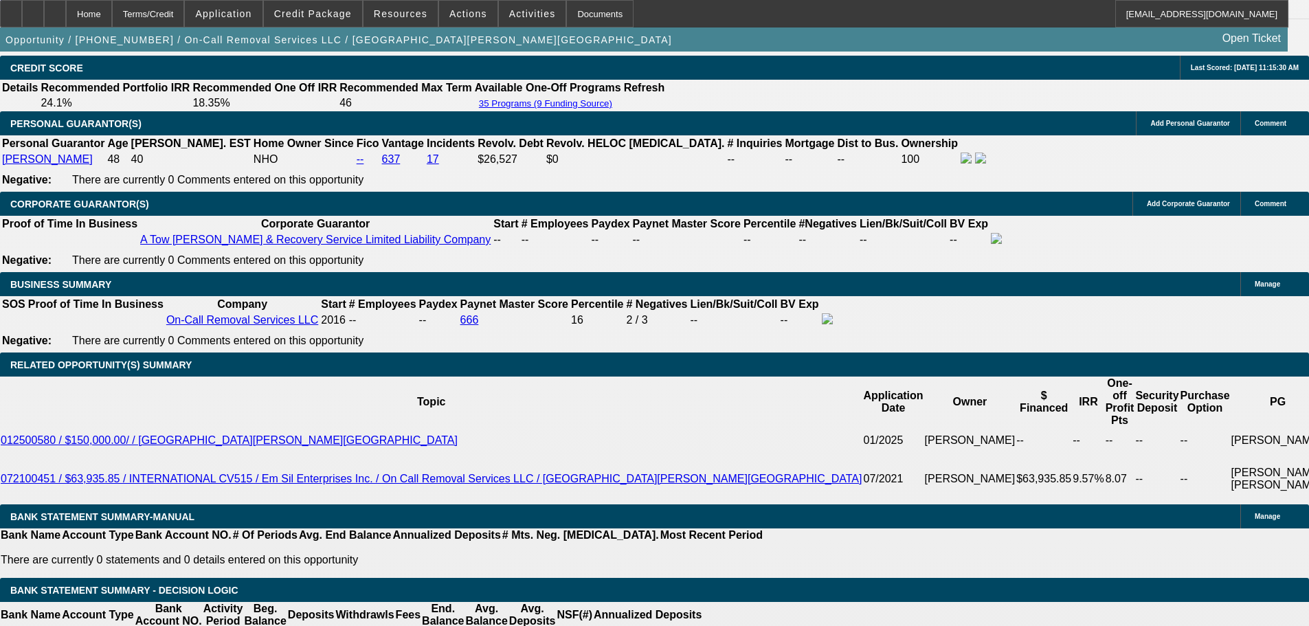
scroll to position [2199, 0]
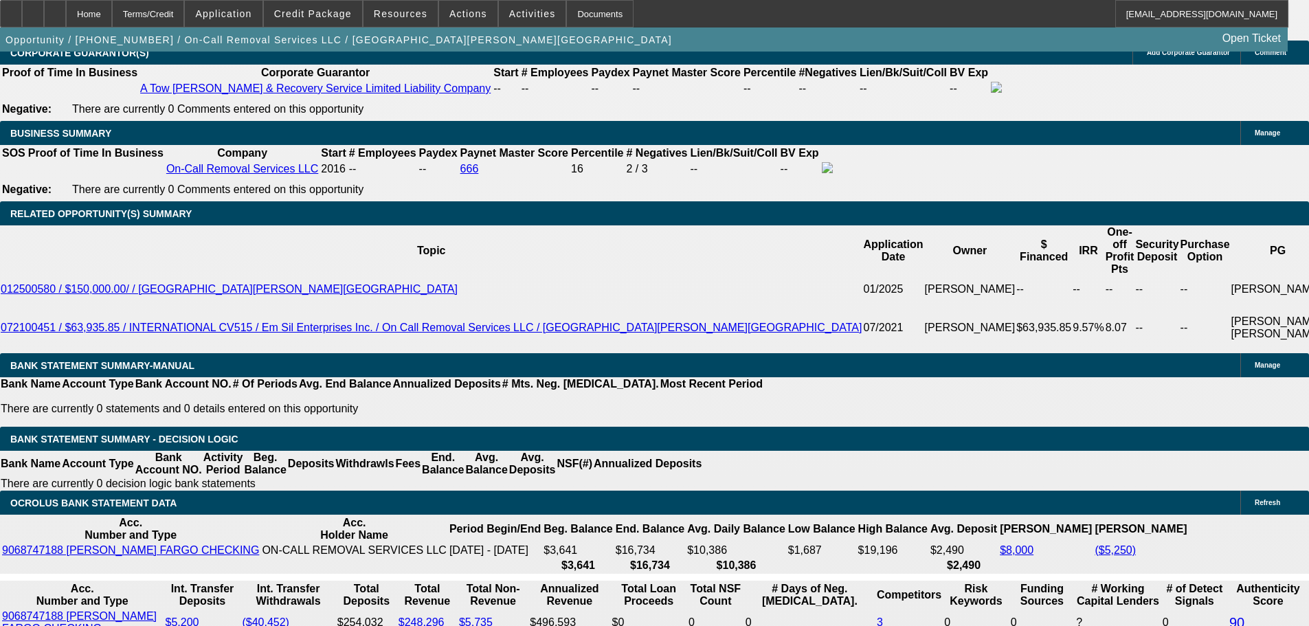
scroll to position [305, 0]
